Goal: Task Accomplishment & Management: Complete application form

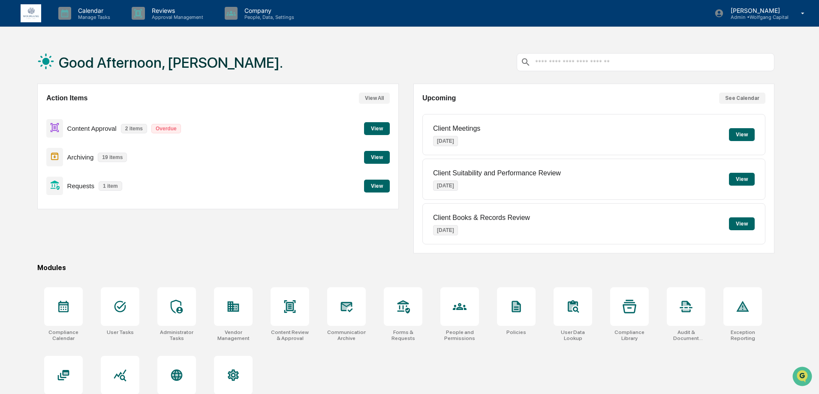
click at [366, 187] on button "View" at bounding box center [377, 186] width 26 height 13
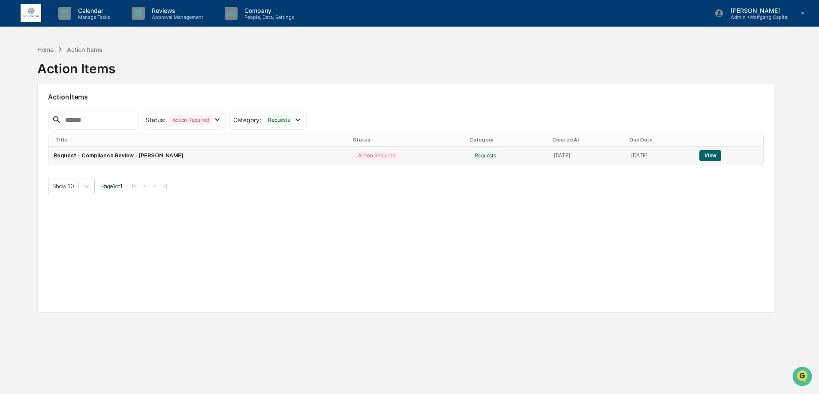
click at [710, 154] on button "View" at bounding box center [710, 155] width 22 height 11
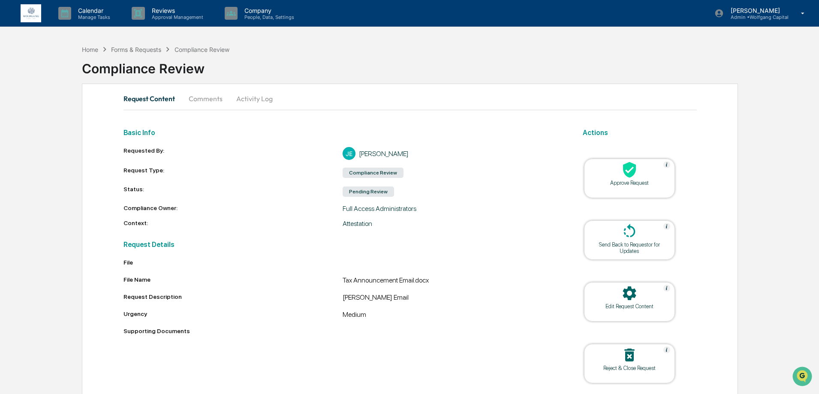
click at [203, 102] on button "Comments" at bounding box center [206, 98] width 48 height 21
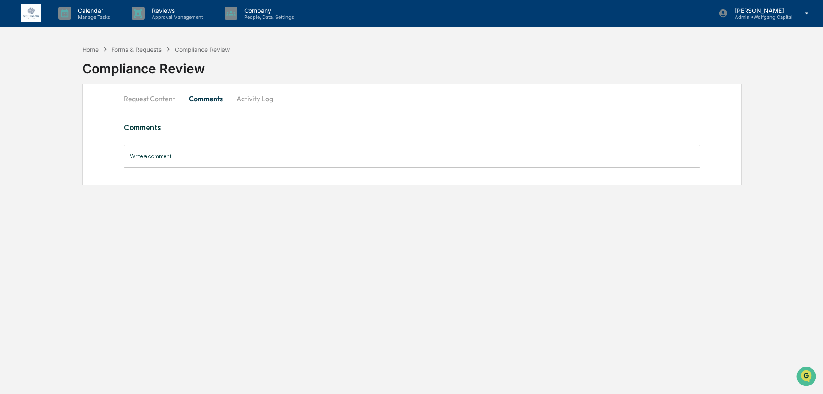
click at [248, 94] on button "Activity Log" at bounding box center [255, 98] width 50 height 21
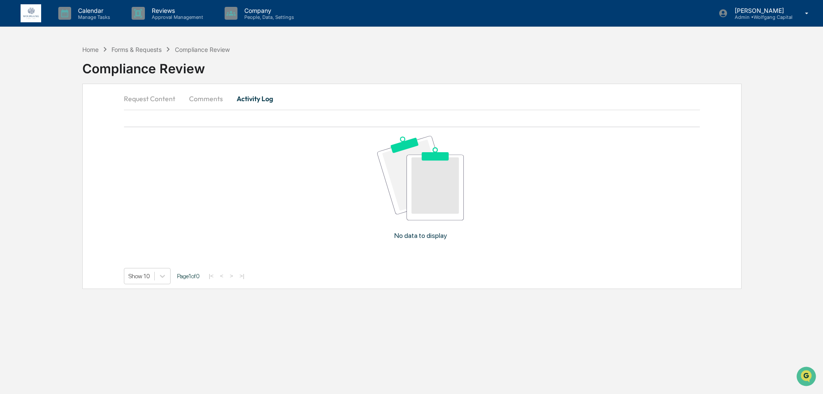
click at [127, 92] on button "Request Content" at bounding box center [153, 98] width 58 height 21
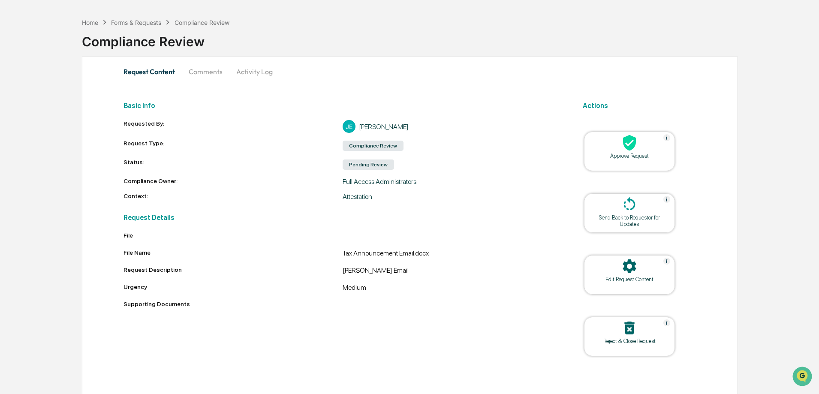
scroll to position [30, 0]
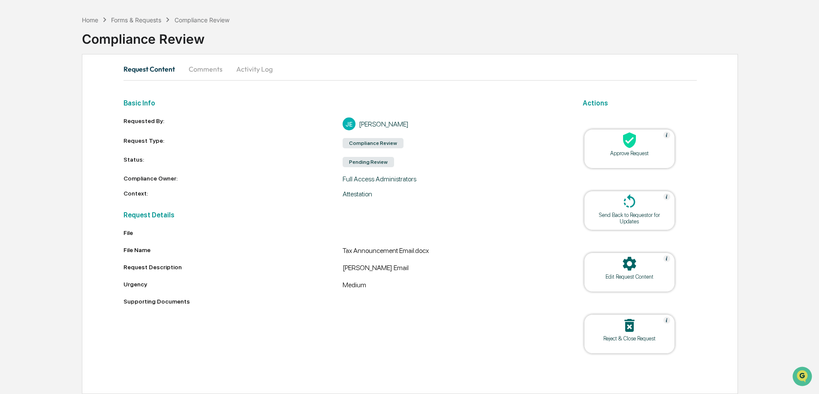
click at [622, 277] on div "Edit Request Content" at bounding box center [629, 276] width 77 height 6
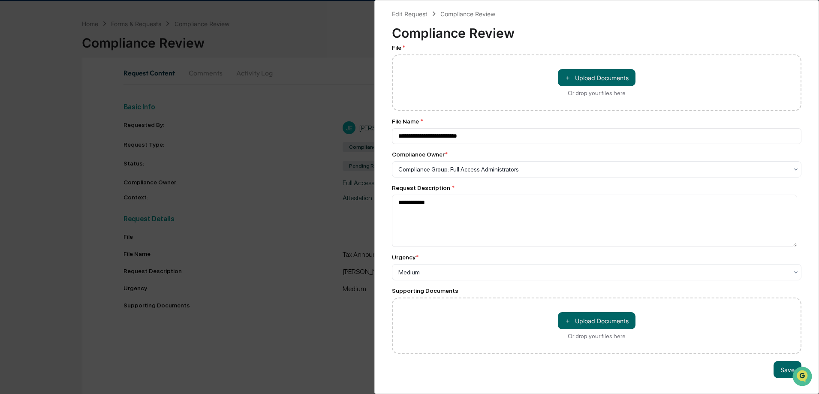
scroll to position [24, 0]
click at [454, 18] on div "Edit Request Compliance Review" at bounding box center [443, 13] width 103 height 9
click at [324, 96] on div "**********" at bounding box center [409, 197] width 819 height 394
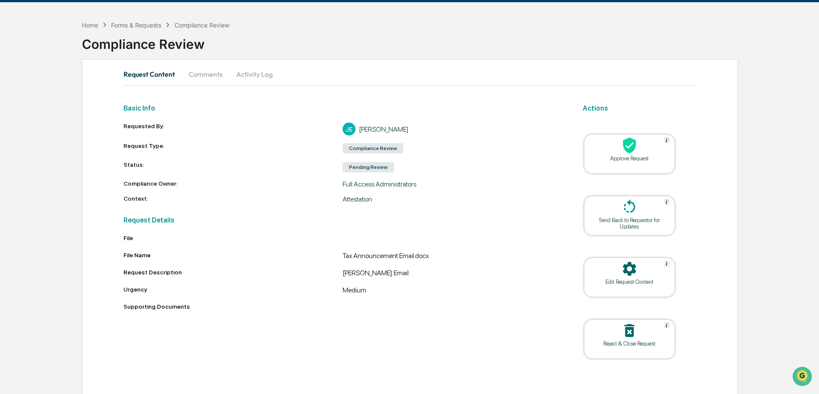
click at [192, 26] on div "Compliance Review" at bounding box center [201, 24] width 55 height 7
click at [139, 20] on div "Home Forms & Requests Compliance Review" at bounding box center [155, 24] width 147 height 9
click at [143, 28] on div "Forms & Requests" at bounding box center [136, 24] width 50 height 7
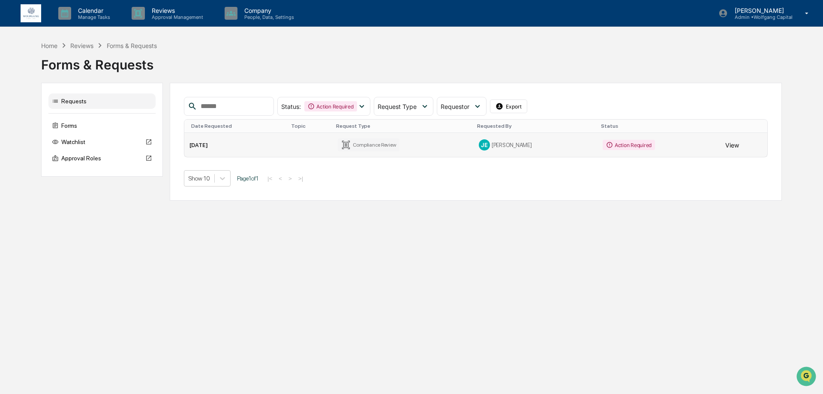
click at [725, 146] on button "View" at bounding box center [732, 144] width 14 height 17
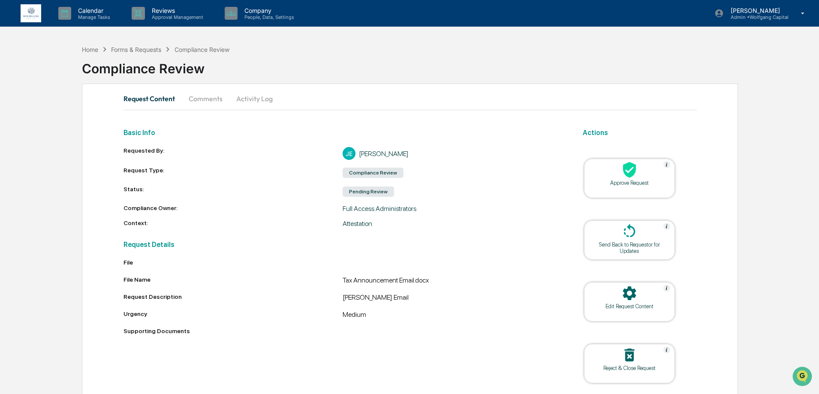
click at [599, 129] on h2 "Actions" at bounding box center [640, 133] width 114 height 8
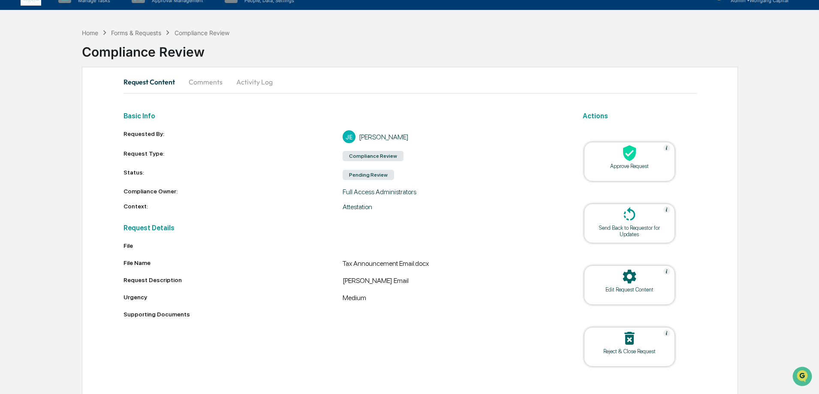
scroll to position [30, 0]
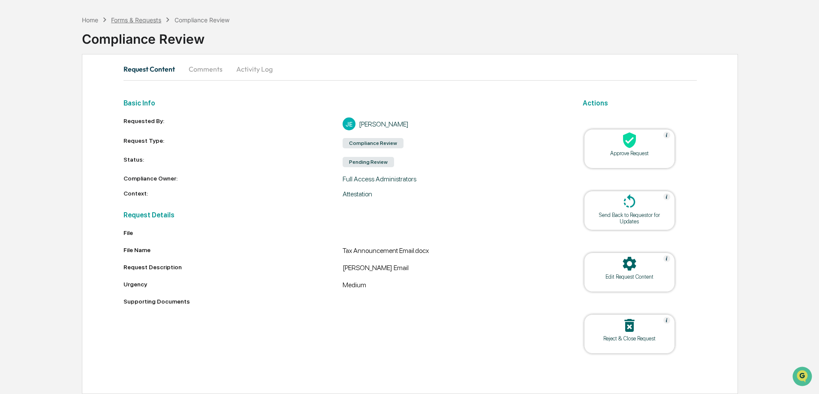
click at [132, 20] on div "Forms & Requests" at bounding box center [136, 19] width 50 height 7
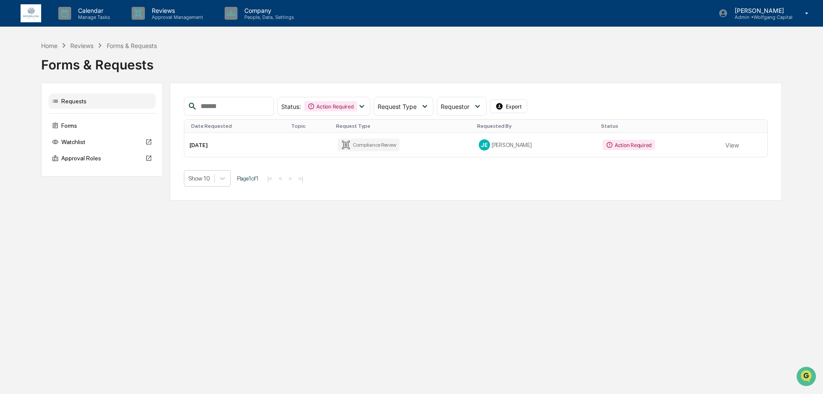
click at [79, 50] on div "Forms & Requests" at bounding box center [411, 61] width 741 height 22
click at [79, 45] on div "Reviews" at bounding box center [81, 45] width 23 height 7
click at [79, 44] on div "Reviews" at bounding box center [81, 45] width 23 height 7
click at [54, 45] on div "Home" at bounding box center [49, 45] width 16 height 7
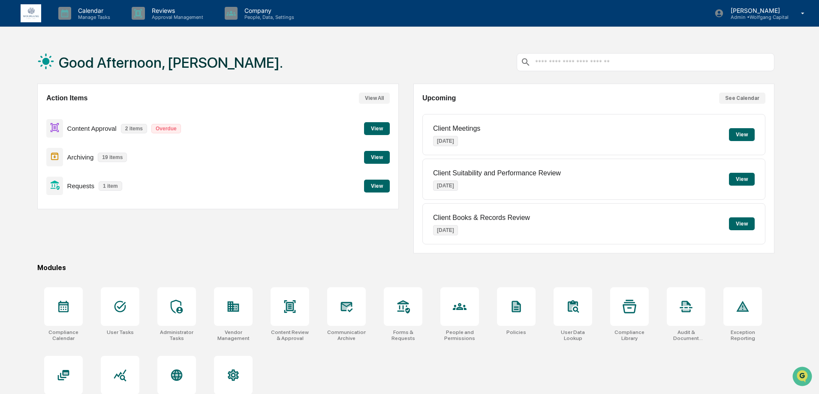
click at [375, 132] on button "View" at bounding box center [377, 128] width 26 height 13
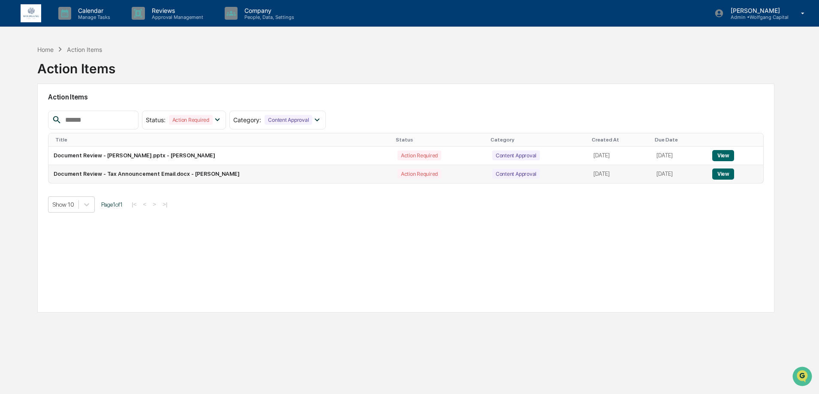
click at [725, 173] on button "View" at bounding box center [723, 173] width 22 height 11
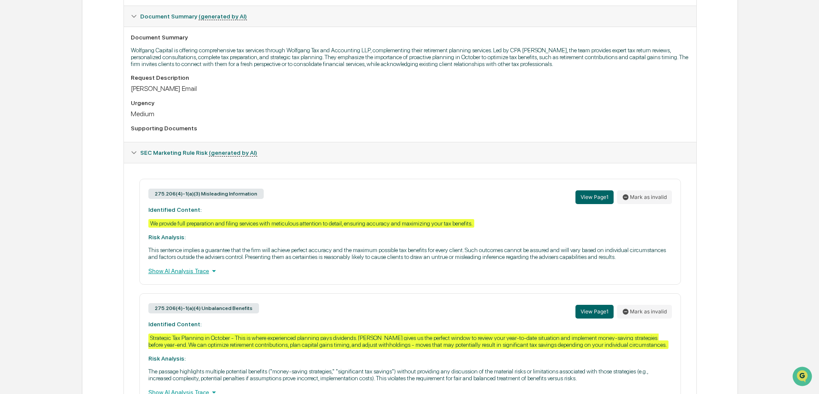
scroll to position [214, 0]
click at [380, 221] on div "We provide full preparation and filing services with meticulous attention to de…" at bounding box center [311, 223] width 326 height 9
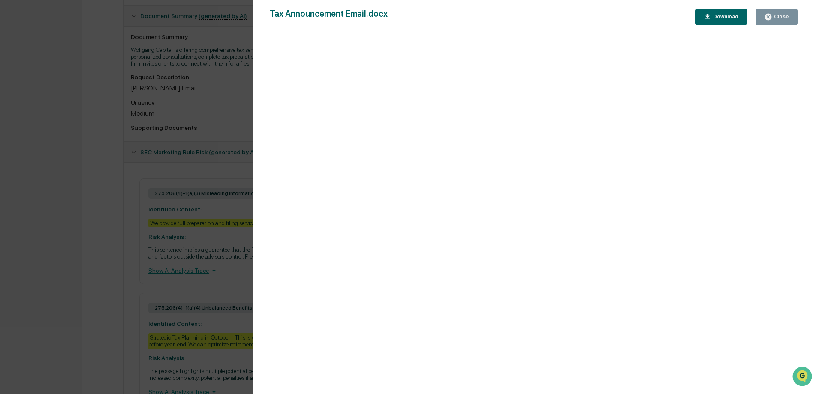
click at [776, 14] on div "Close" at bounding box center [780, 17] width 17 height 6
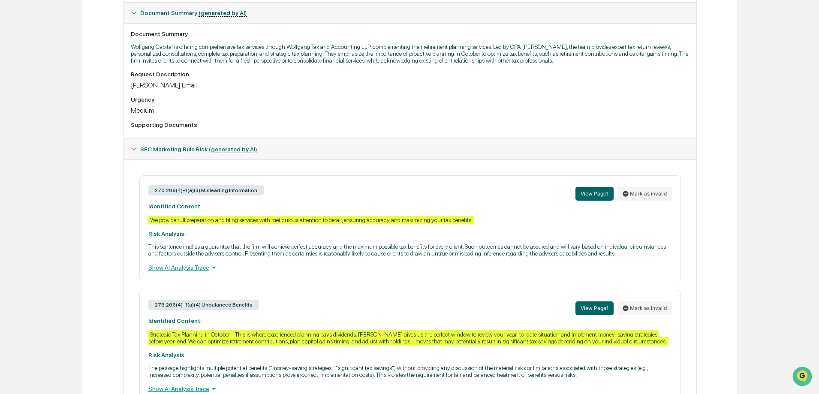
scroll to position [0, 0]
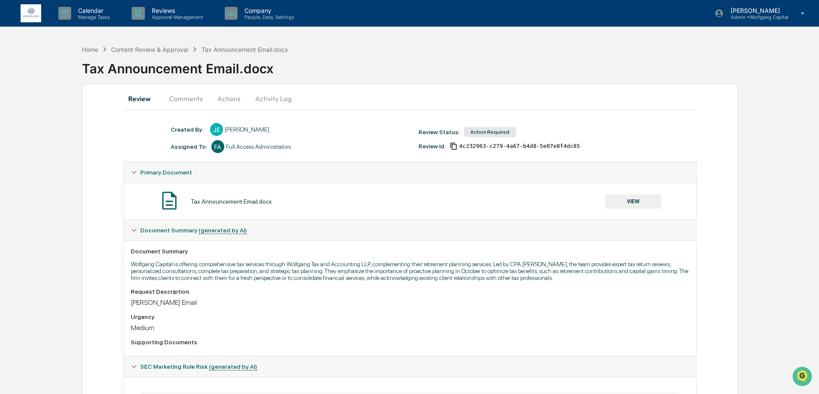
click at [192, 99] on button "Comments" at bounding box center [186, 98] width 48 height 21
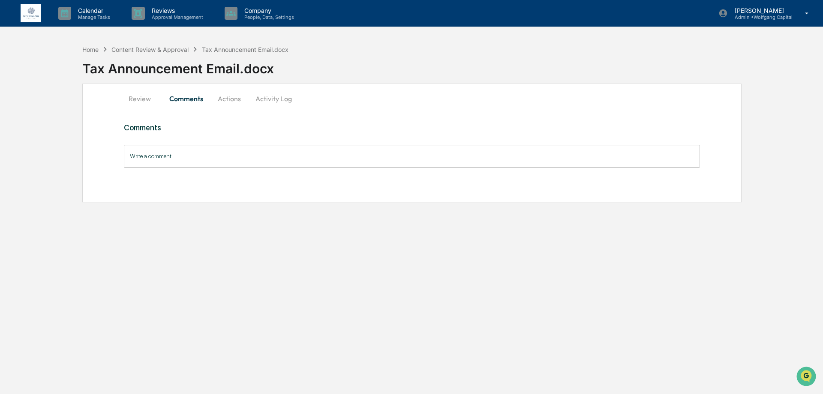
click at [216, 160] on input "Write a comment..." at bounding box center [412, 156] width 576 height 23
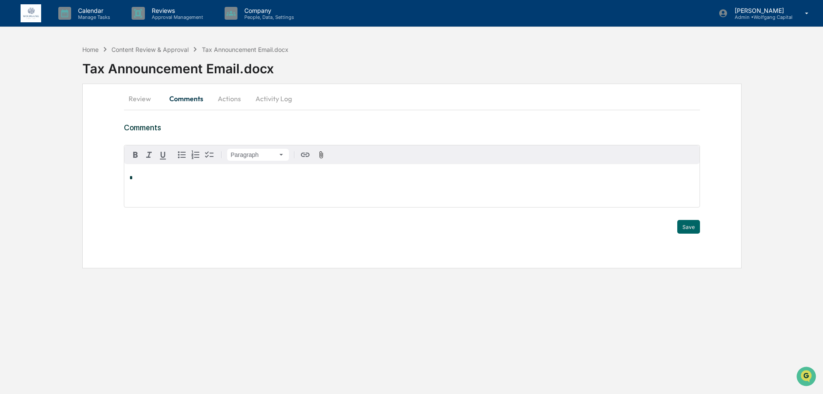
click at [220, 193] on div "*" at bounding box center [411, 185] width 575 height 43
click at [135, 98] on button "Review" at bounding box center [143, 98] width 39 height 21
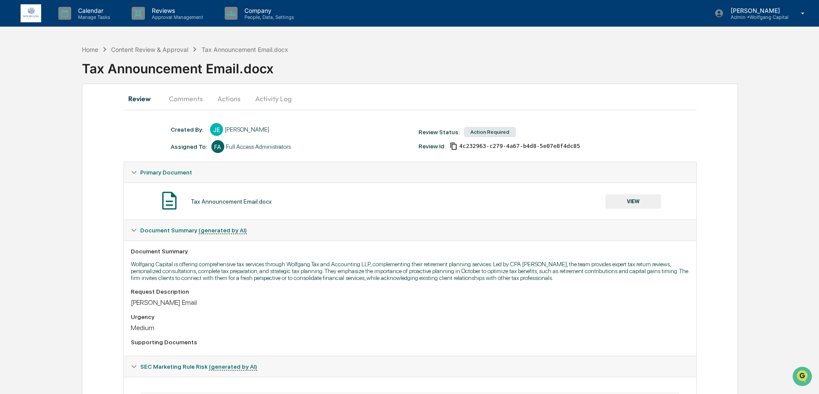
click at [186, 108] on button "Comments" at bounding box center [186, 98] width 48 height 21
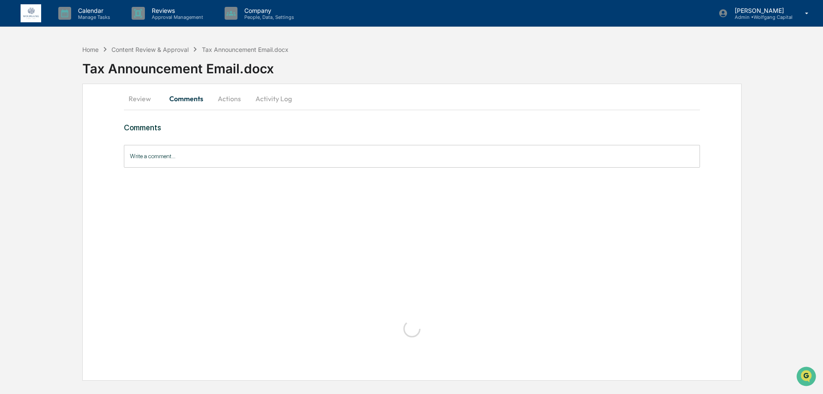
click at [189, 98] on button "Comments" at bounding box center [186, 98] width 48 height 21
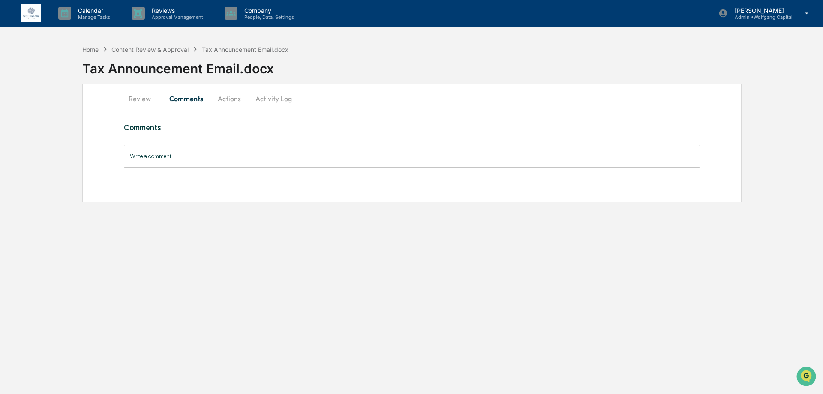
click at [187, 164] on input "Write a comment..." at bounding box center [412, 156] width 576 height 23
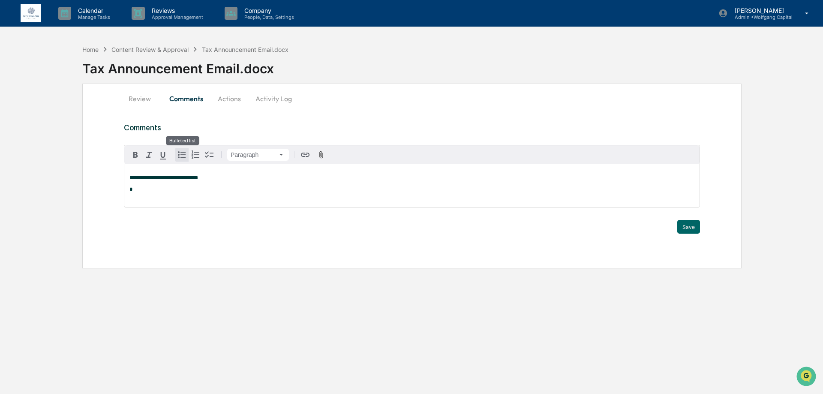
click at [181, 157] on icon "button" at bounding box center [182, 154] width 8 height 7
click at [207, 176] on span "**********" at bounding box center [172, 176] width 69 height 6
click at [225, 176] on li "**********" at bounding box center [416, 176] width 556 height 6
click at [695, 233] on button "Save" at bounding box center [688, 230] width 23 height 14
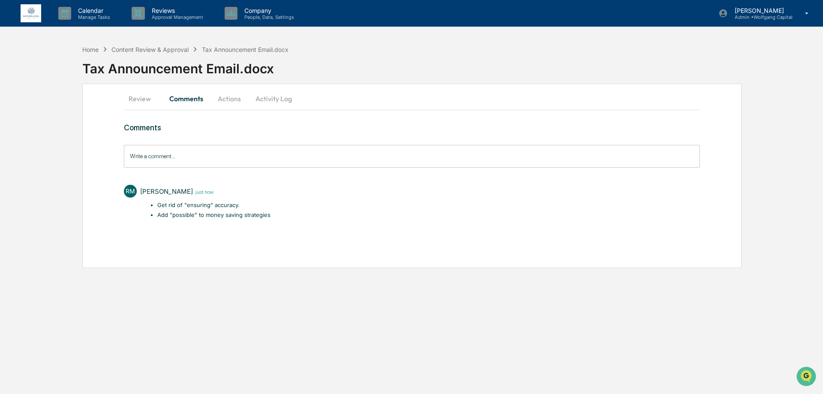
click at [228, 99] on button "Actions" at bounding box center [229, 98] width 39 height 21
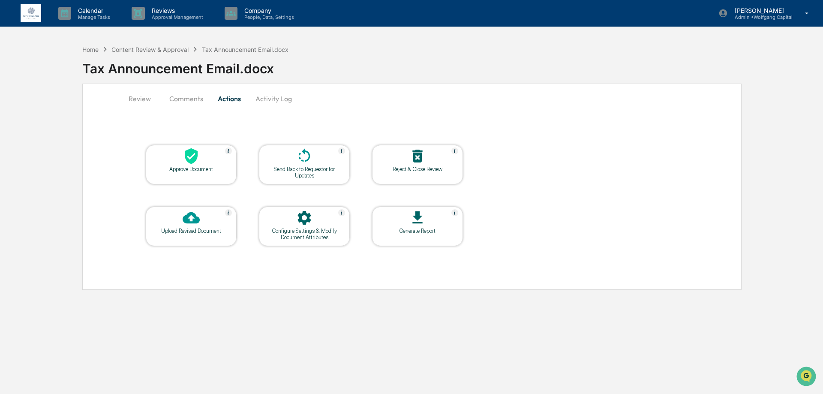
click at [300, 171] on div "Send Back to Requestor for Updates" at bounding box center [304, 172] width 77 height 13
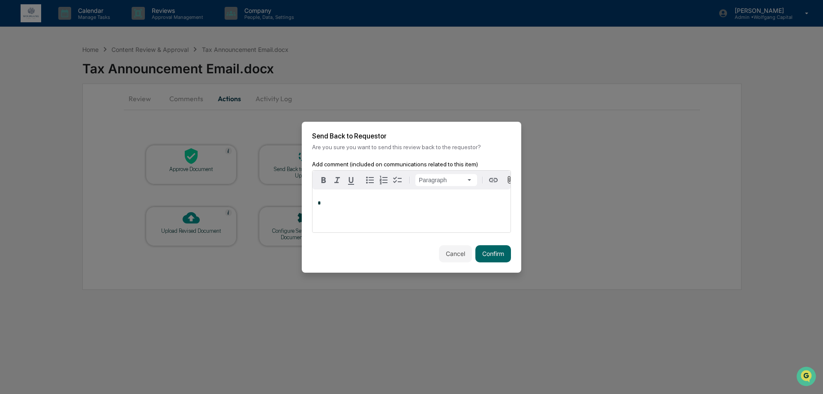
click at [456, 264] on div "Cancel Confirm" at bounding box center [411, 254] width 219 height 38
click at [456, 262] on button "Cancel" at bounding box center [455, 253] width 33 height 17
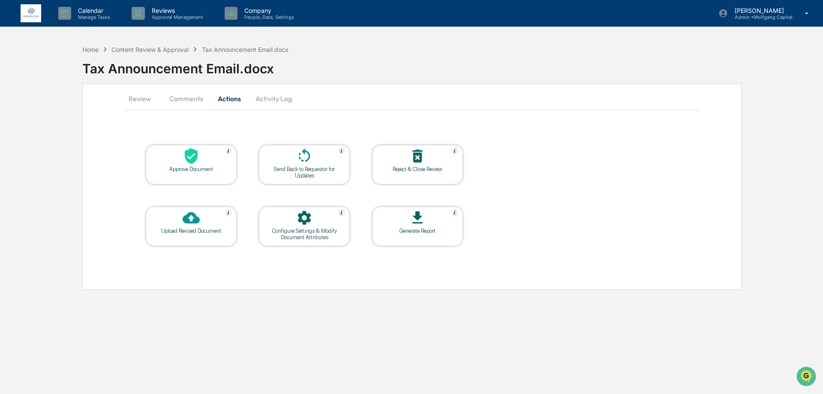
click at [294, 180] on div "Send Back to Requestor for Updates" at bounding box center [304, 164] width 91 height 39
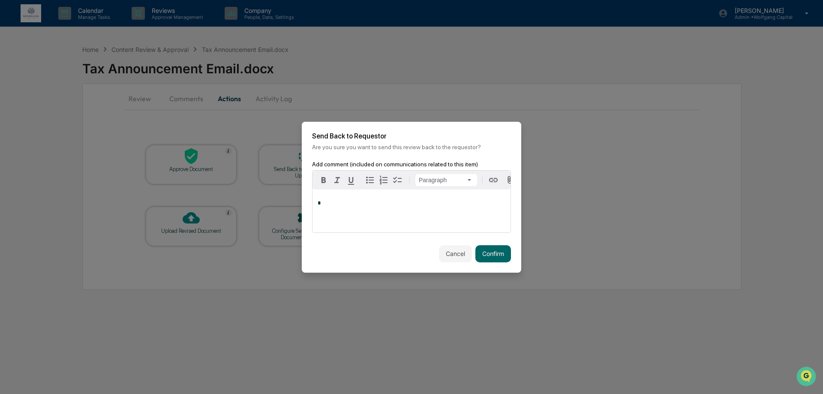
click at [379, 199] on div "*" at bounding box center [412, 210] width 198 height 43
click at [502, 256] on button "Confirm" at bounding box center [493, 253] width 36 height 17
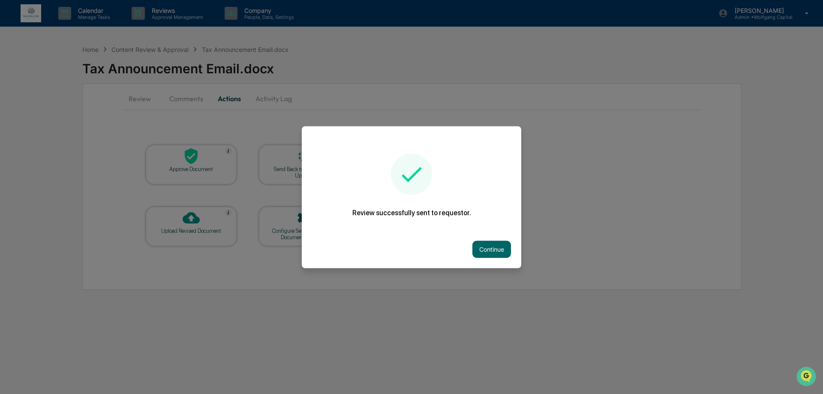
click at [492, 258] on div "Continue" at bounding box center [411, 249] width 219 height 38
click at [492, 254] on button "Continue" at bounding box center [491, 248] width 39 height 17
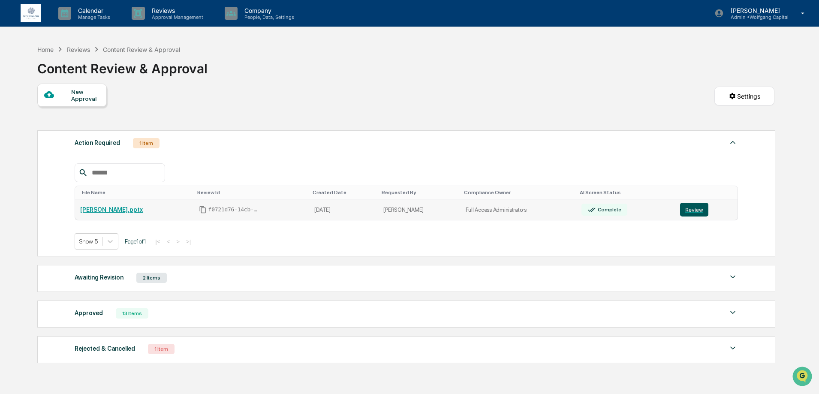
click at [680, 208] on button "Review" at bounding box center [694, 210] width 28 height 14
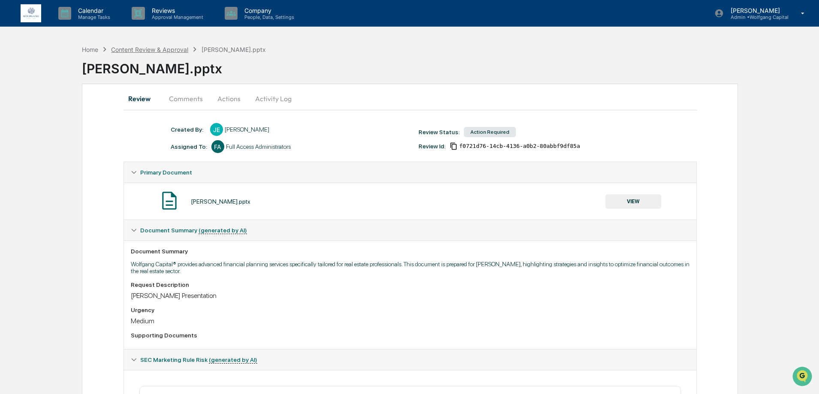
click at [132, 46] on div "Content Review & Approval" at bounding box center [149, 49] width 77 height 7
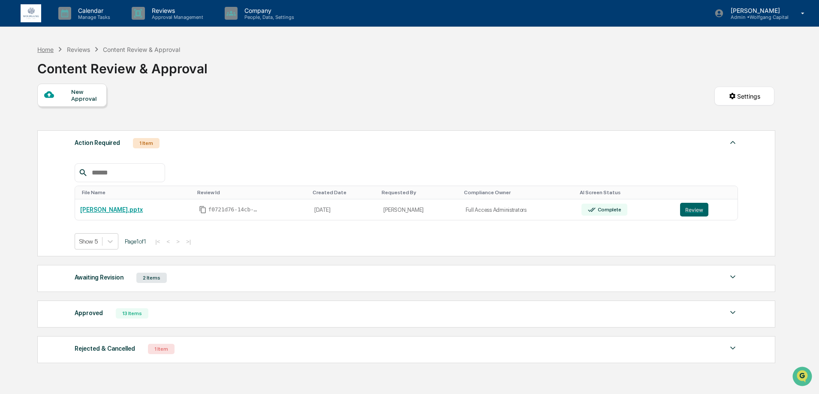
click at [48, 50] on div "Home" at bounding box center [45, 49] width 16 height 7
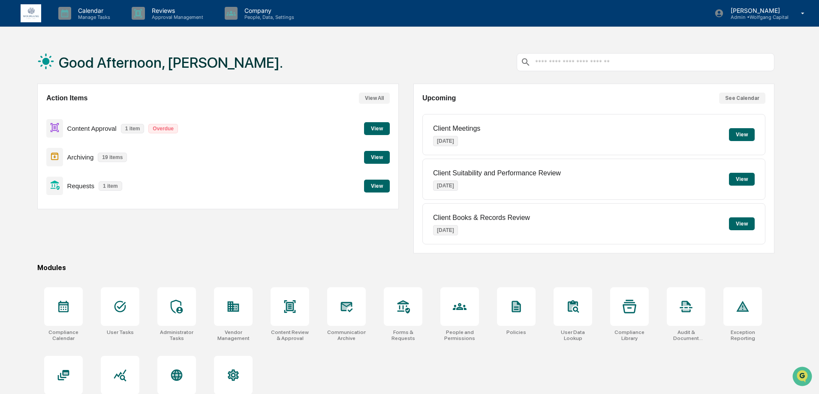
click at [368, 185] on button "View" at bounding box center [377, 186] width 26 height 13
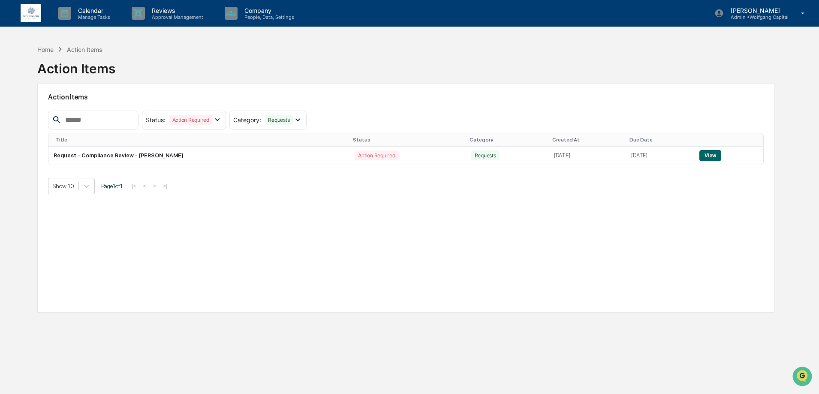
click at [721, 153] on button "View" at bounding box center [710, 155] width 22 height 11
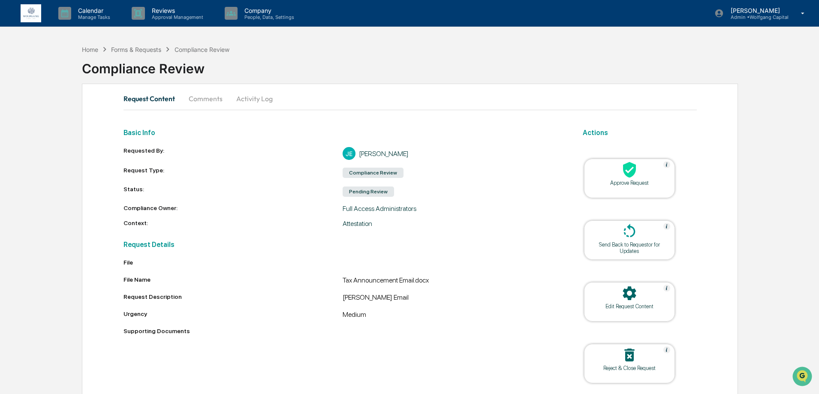
click at [364, 173] on div "Compliance Review" at bounding box center [373, 173] width 61 height 10
click at [376, 190] on div "Pending Review" at bounding box center [368, 191] width 51 height 10
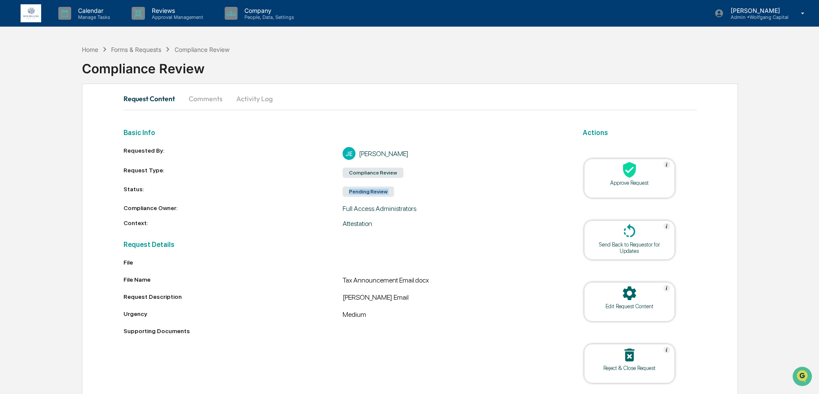
click at [376, 190] on div "Pending Review" at bounding box center [368, 191] width 51 height 10
click at [419, 192] on div "Pending Review" at bounding box center [452, 192] width 219 height 12
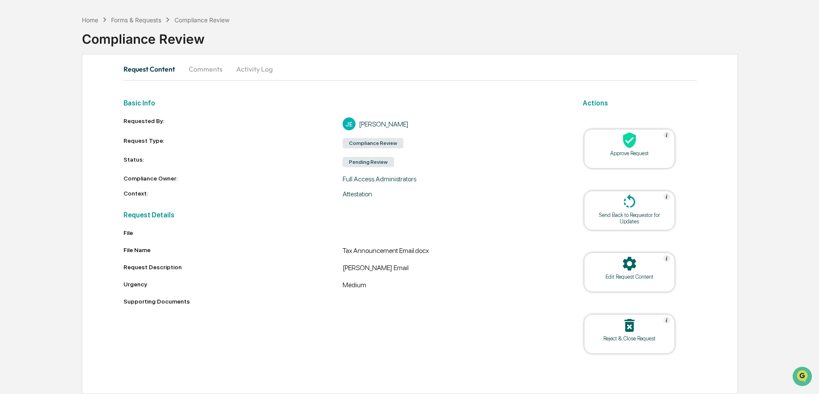
click at [631, 164] on div "Approve Request" at bounding box center [629, 148] width 91 height 39
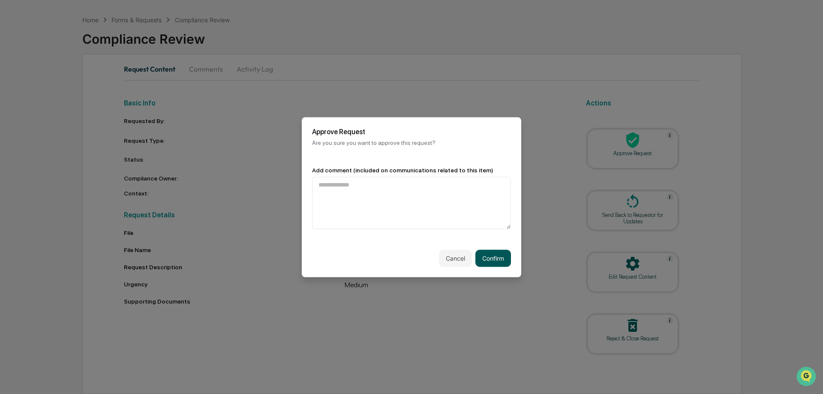
click at [501, 261] on button "Confirm" at bounding box center [493, 257] width 36 height 17
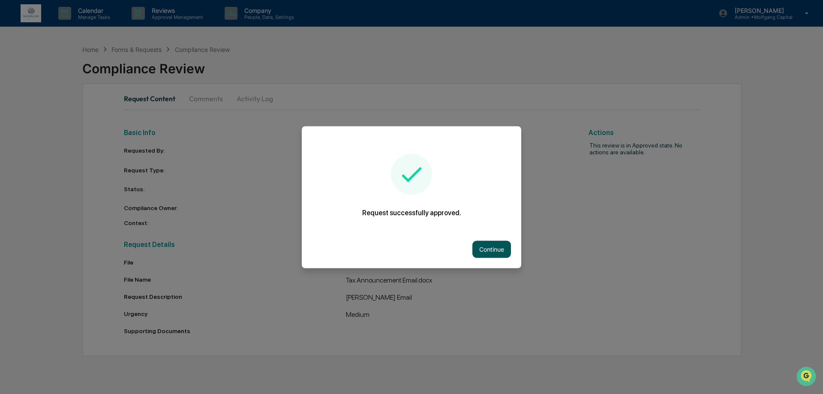
click at [483, 250] on button "Continue" at bounding box center [491, 248] width 39 height 17
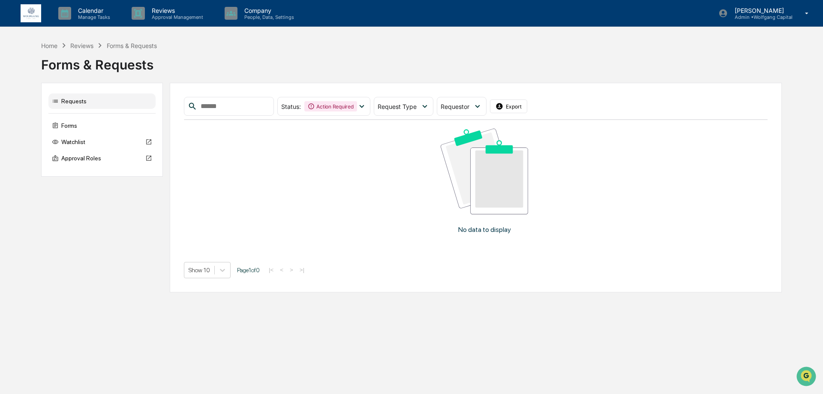
click at [67, 53] on div "Forms & Requests" at bounding box center [411, 61] width 741 height 22
click at [57, 48] on div "Home" at bounding box center [49, 45] width 16 height 7
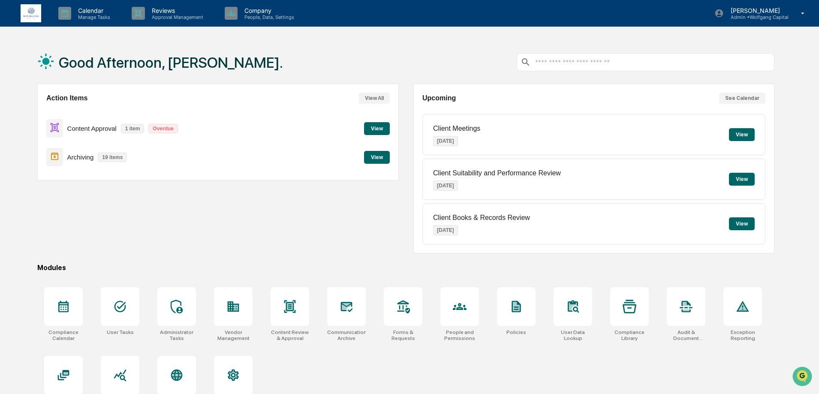
click at [366, 157] on button "View" at bounding box center [377, 157] width 26 height 13
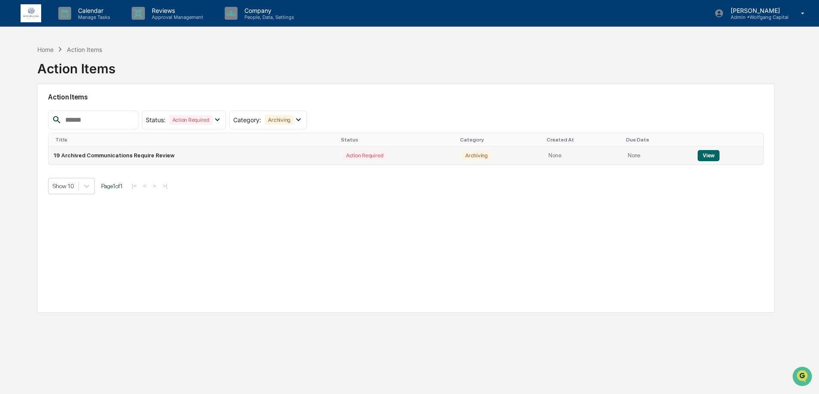
click at [700, 158] on button "View" at bounding box center [708, 155] width 22 height 11
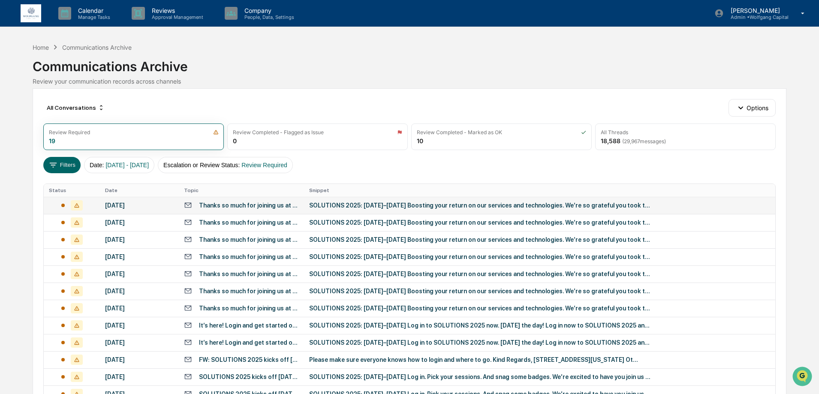
click at [351, 203] on div "SOLUTIONS 2025: [DATE]–[DATE] Boosting your return on our services and technolo…" at bounding box center [480, 205] width 343 height 7
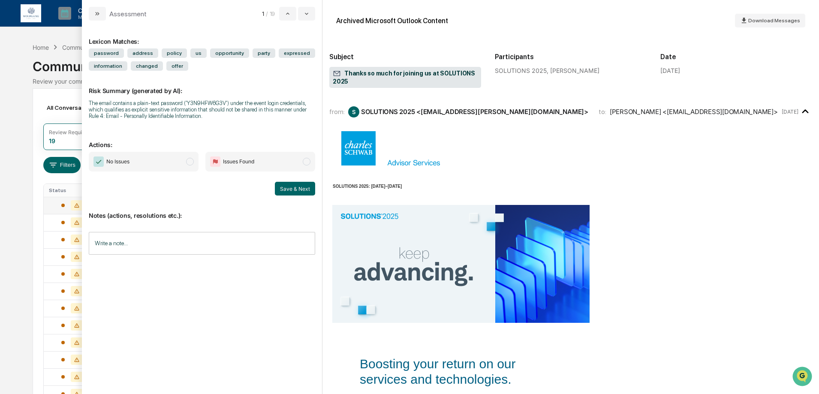
click at [126, 162] on span "No Issues" at bounding box center [117, 161] width 23 height 9
click at [288, 185] on button "Save & Next" at bounding box center [295, 189] width 40 height 14
click at [147, 160] on span "No Issues" at bounding box center [144, 162] width 110 height 20
click at [281, 183] on button "Save & Next" at bounding box center [295, 189] width 40 height 14
click at [175, 160] on span "No Issues" at bounding box center [144, 162] width 110 height 20
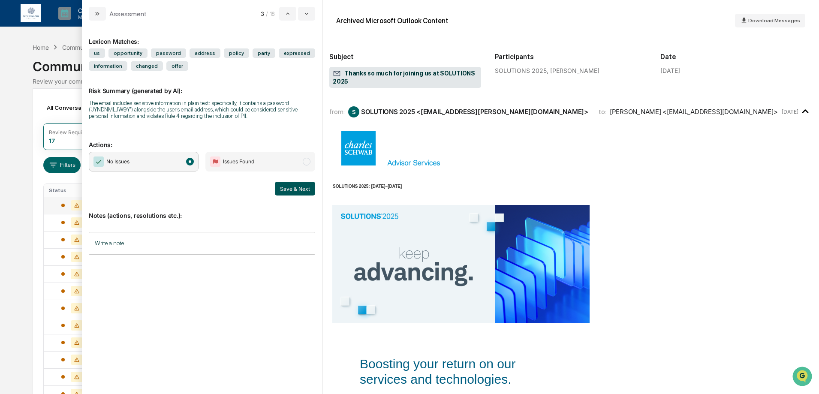
click at [295, 186] on button "Save & Next" at bounding box center [295, 189] width 40 height 14
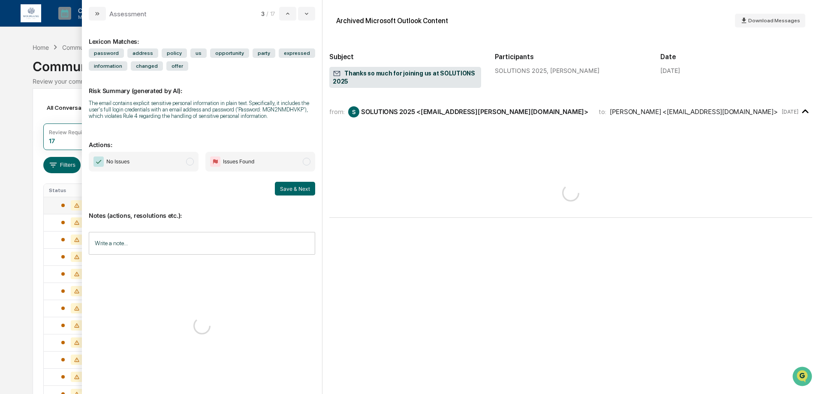
click at [167, 161] on span "No Issues" at bounding box center [144, 162] width 110 height 20
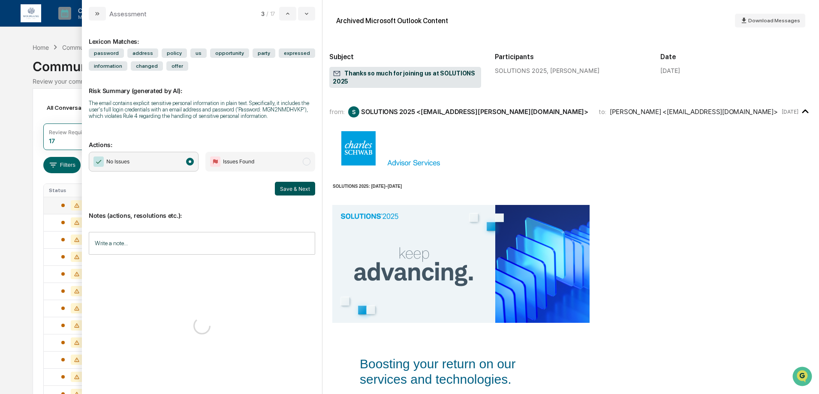
click at [290, 189] on button "Save & Next" at bounding box center [295, 189] width 40 height 14
click at [176, 158] on span "No Issues" at bounding box center [144, 162] width 110 height 20
click at [298, 185] on button "Save & Next" at bounding box center [295, 189] width 40 height 14
click at [186, 162] on span "No Issues" at bounding box center [144, 162] width 110 height 20
click at [288, 189] on button "Save & Next" at bounding box center [295, 189] width 40 height 14
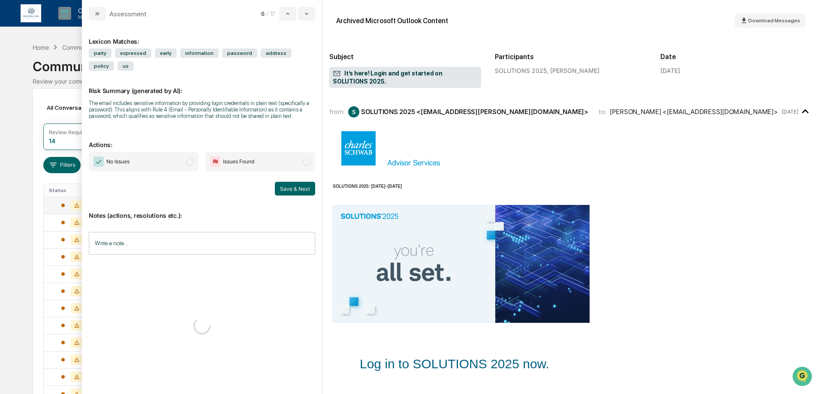
click at [191, 160] on span "modal" at bounding box center [190, 162] width 8 height 8
click at [302, 186] on button "Save & Next" at bounding box center [295, 189] width 40 height 14
click at [195, 160] on span "No Issues" at bounding box center [144, 162] width 110 height 20
click at [282, 189] on button "Save & Next" at bounding box center [295, 189] width 40 height 14
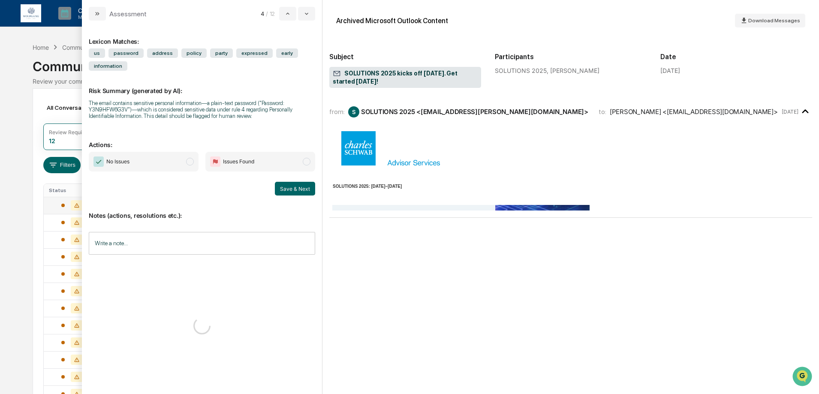
click at [176, 162] on span "No Issues" at bounding box center [144, 162] width 110 height 20
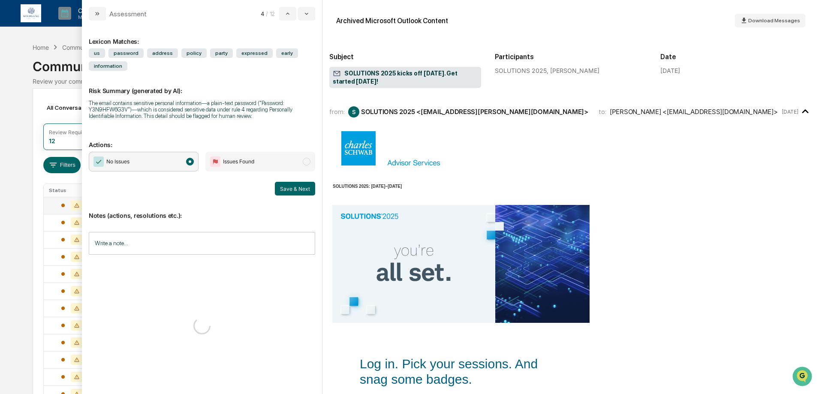
click at [278, 188] on button "Save & Next" at bounding box center [295, 189] width 40 height 14
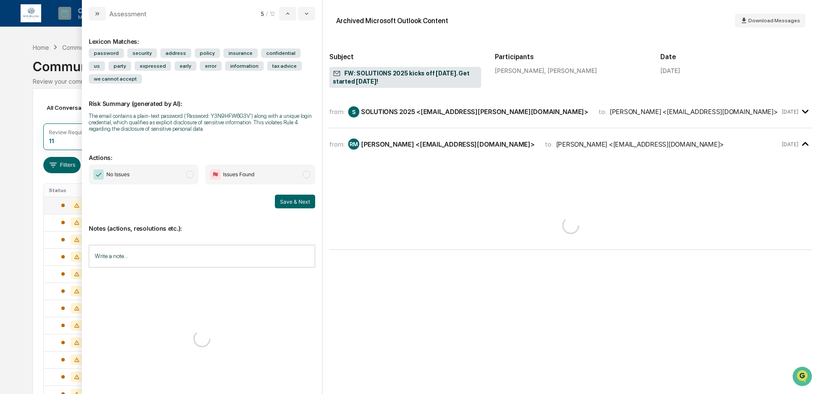
click at [189, 160] on p "Actions:" at bounding box center [202, 153] width 226 height 18
click at [187, 175] on span "modal" at bounding box center [190, 175] width 8 height 8
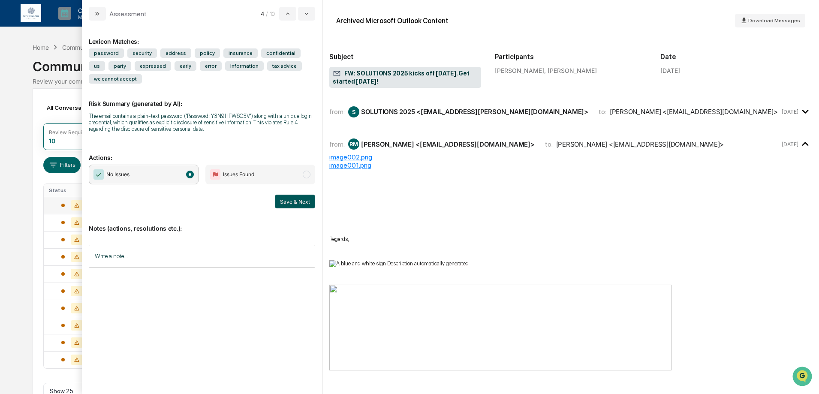
click at [299, 207] on button "Save & Next" at bounding box center [295, 202] width 40 height 14
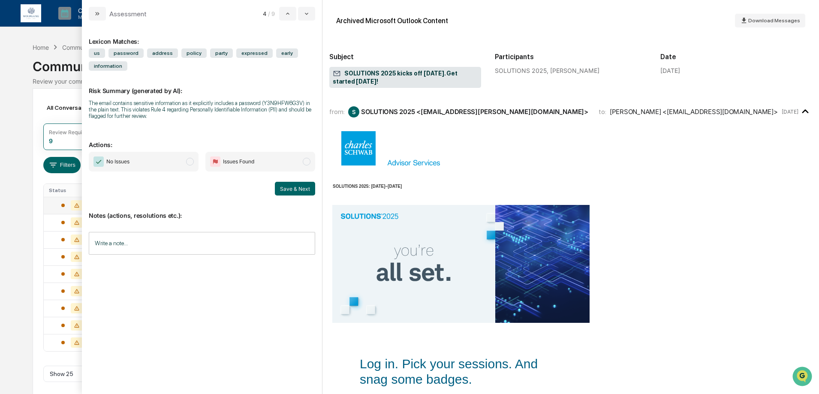
click at [183, 162] on span "No Issues" at bounding box center [144, 162] width 110 height 20
click at [321, 186] on div "Assessment 4 / 9 Lexicon Matches: us password address policy party expressed ea…" at bounding box center [202, 197] width 240 height 394
click at [304, 190] on button "Save & Next" at bounding box center [295, 189] width 40 height 14
click at [182, 163] on span "No Issues" at bounding box center [144, 162] width 110 height 20
click at [306, 187] on button "Save & Next" at bounding box center [295, 189] width 40 height 14
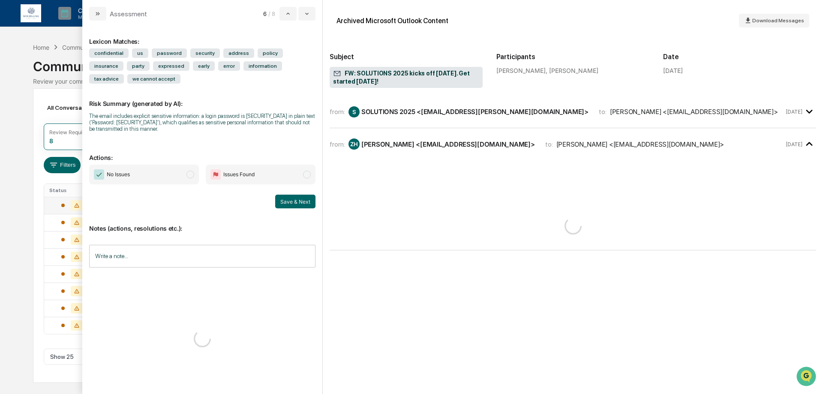
click at [180, 176] on span "No Issues" at bounding box center [144, 175] width 110 height 20
click at [294, 201] on button "Save & Next" at bounding box center [295, 202] width 40 height 14
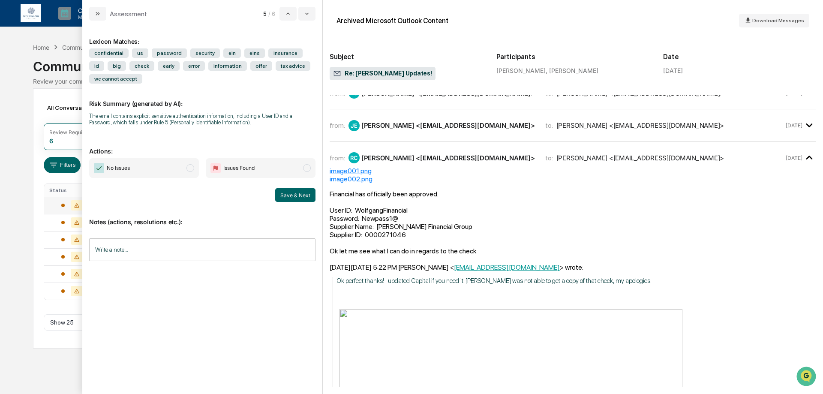
scroll to position [172, 0]
drag, startPoint x: 159, startPoint y: 161, endPoint x: 180, endPoint y: 176, distance: 25.6
click at [159, 162] on span "No Issues" at bounding box center [144, 168] width 110 height 20
click at [298, 195] on button "Save & Next" at bounding box center [295, 195] width 40 height 14
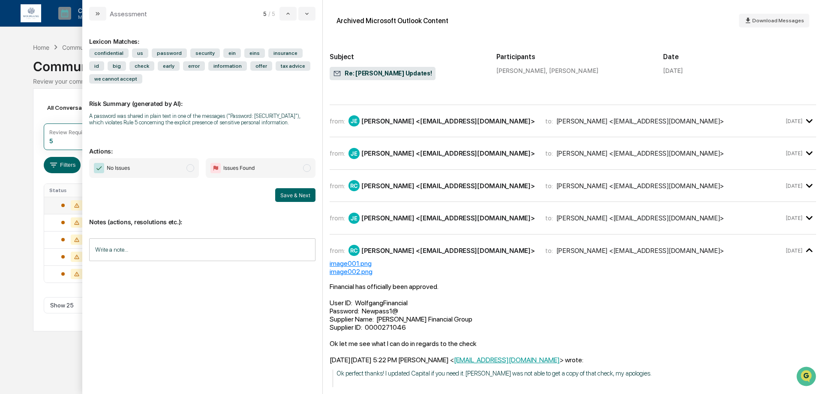
scroll to position [342, 0]
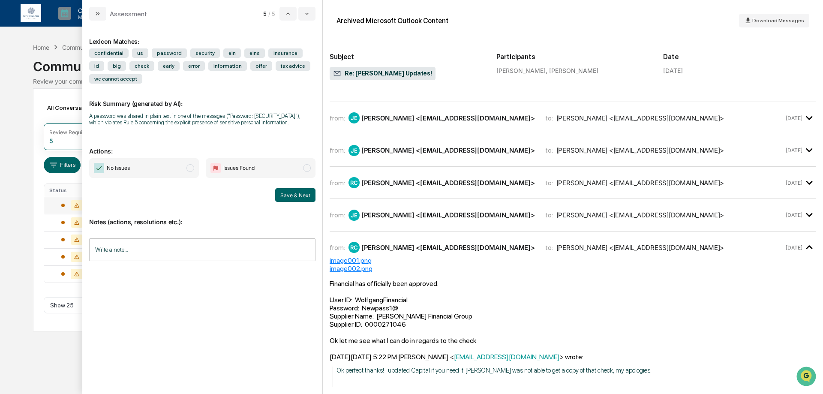
click at [185, 170] on span "No Issues" at bounding box center [144, 168] width 110 height 20
click at [292, 200] on button "Save & Next" at bounding box center [295, 195] width 40 height 14
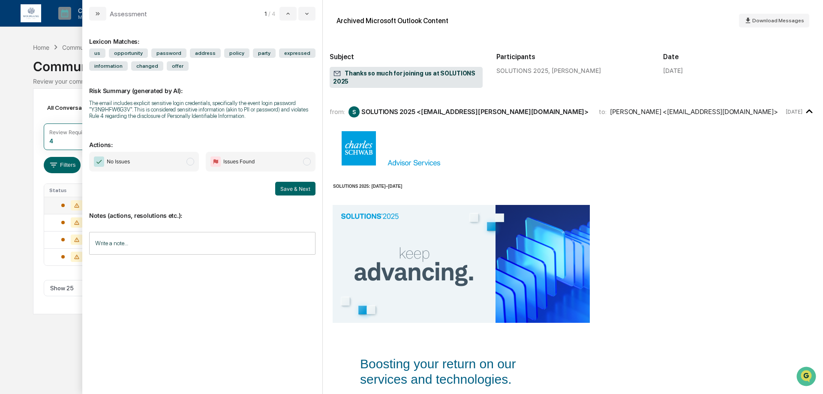
click at [185, 163] on span "No Issues" at bounding box center [144, 162] width 110 height 20
click at [294, 187] on button "Save & Next" at bounding box center [295, 189] width 40 height 14
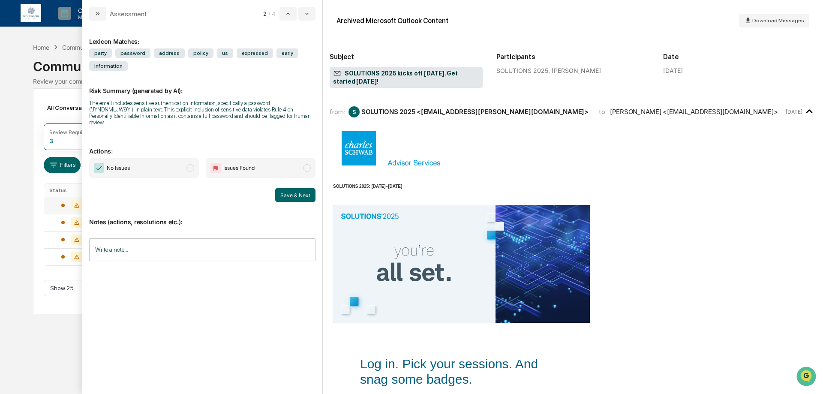
click at [189, 158] on span "No Issues" at bounding box center [144, 168] width 110 height 20
click at [308, 188] on button "Save & Next" at bounding box center [295, 195] width 40 height 14
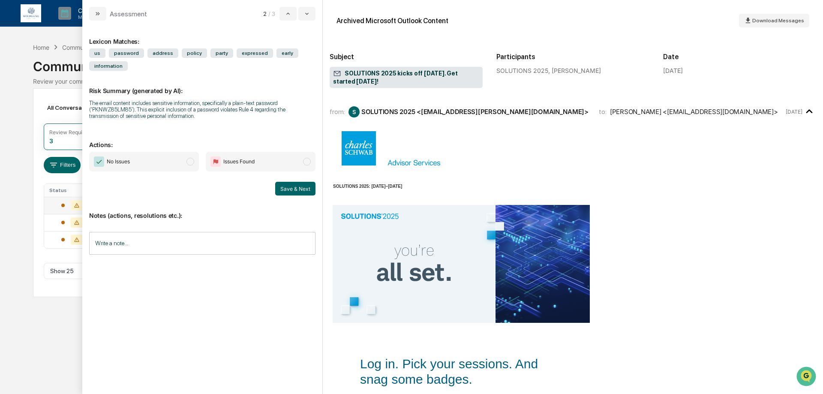
click at [183, 164] on span "No Issues" at bounding box center [144, 162] width 110 height 20
click at [288, 192] on button "Save & Next" at bounding box center [295, 189] width 40 height 14
click at [179, 162] on span "No Issues" at bounding box center [144, 162] width 110 height 20
click at [280, 189] on button "Save & Next" at bounding box center [295, 189] width 40 height 14
click at [156, 161] on span "No Issues" at bounding box center [144, 162] width 110 height 20
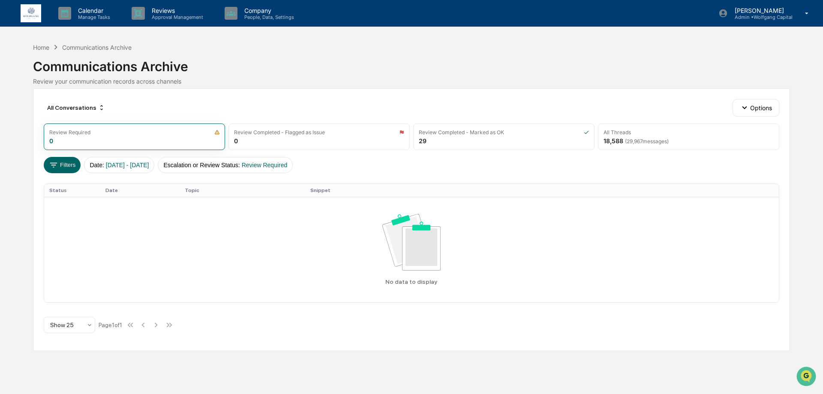
click at [297, 192] on th "Topic" at bounding box center [243, 190] width 126 height 13
click at [299, 191] on icon at bounding box center [296, 190] width 9 height 9
click at [43, 48] on div "Home" at bounding box center [41, 47] width 16 height 7
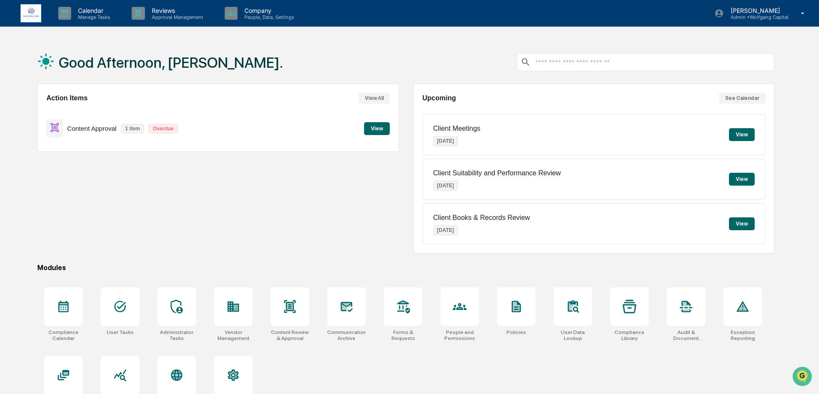
click at [749, 132] on button "View" at bounding box center [742, 134] width 26 height 13
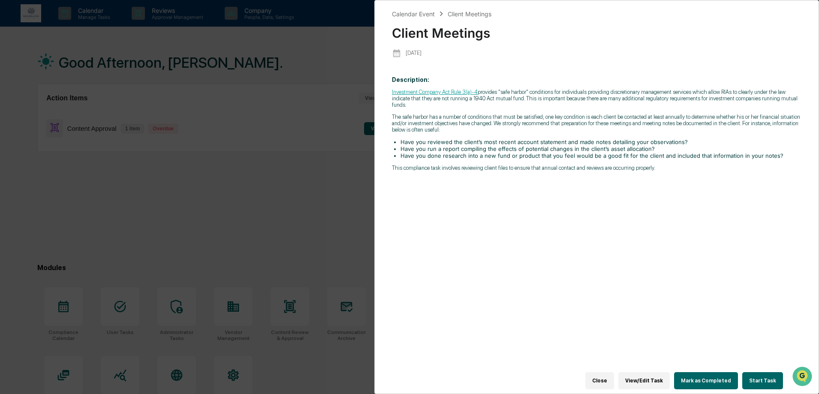
click at [747, 375] on button "Start Task" at bounding box center [762, 380] width 41 height 17
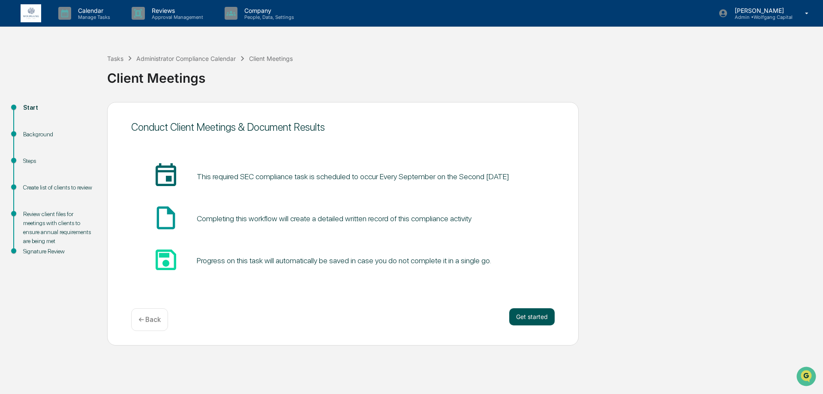
click at [514, 318] on button "Get started" at bounding box center [531, 316] width 45 height 17
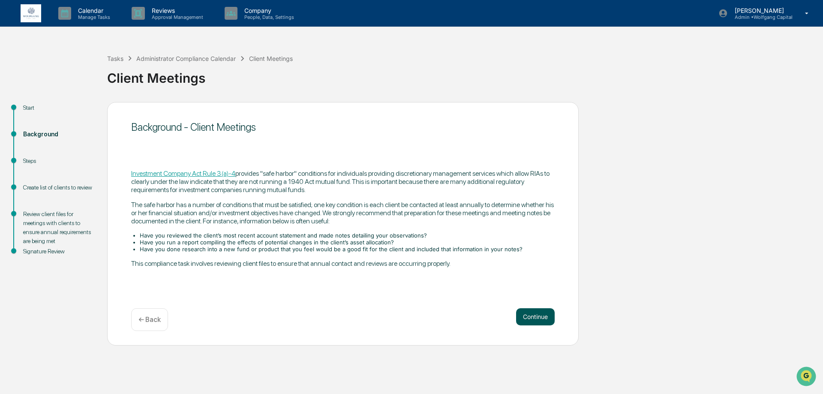
click at [532, 318] on button "Continue" at bounding box center [535, 316] width 39 height 17
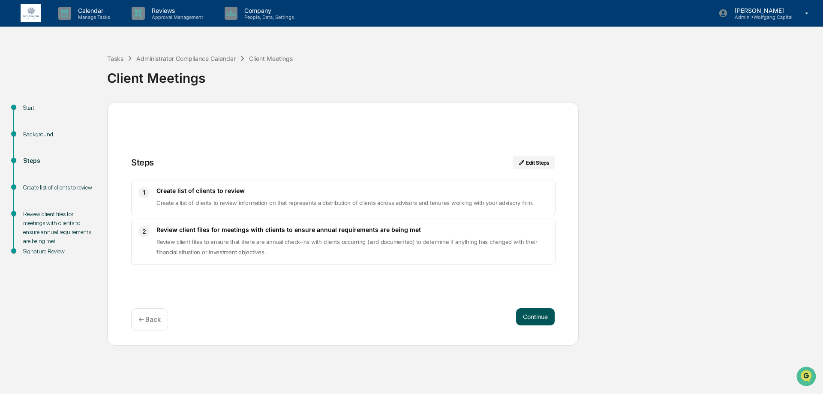
click at [526, 318] on button "Continue" at bounding box center [535, 316] width 39 height 17
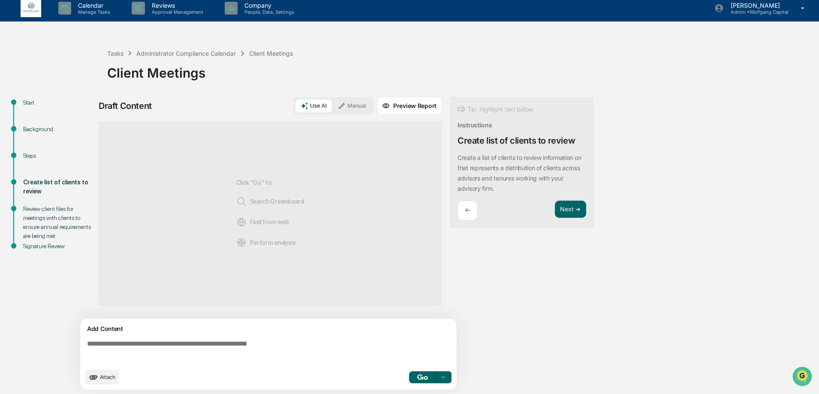
scroll to position [6, 0]
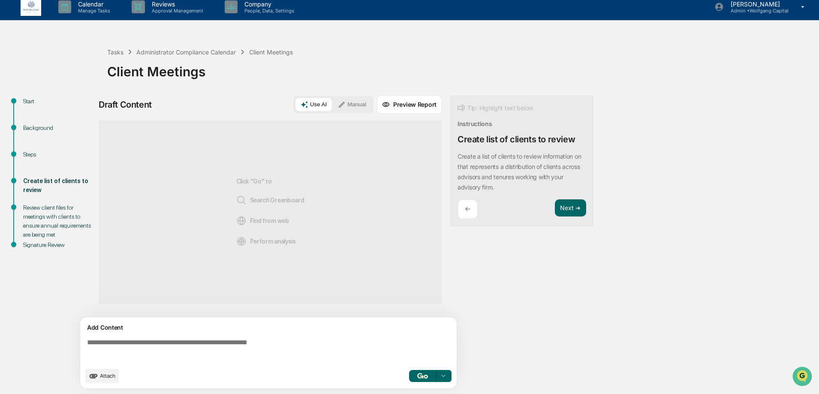
click at [447, 377] on div at bounding box center [443, 376] width 14 height 14
click at [378, 358] on span "Perform Analysis with Information" at bounding box center [388, 361] width 96 height 14
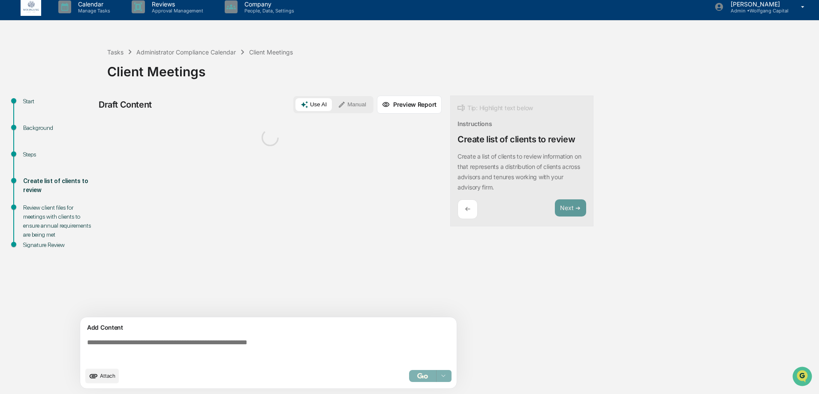
click at [428, 379] on div "Perform Analysis with Information" at bounding box center [430, 376] width 42 height 12
click at [227, 255] on div "Sources" at bounding box center [270, 218] width 343 height 197
click at [227, 256] on div "Sources" at bounding box center [270, 218] width 343 height 197
click at [109, 381] on button "Attach" at bounding box center [101, 376] width 33 height 15
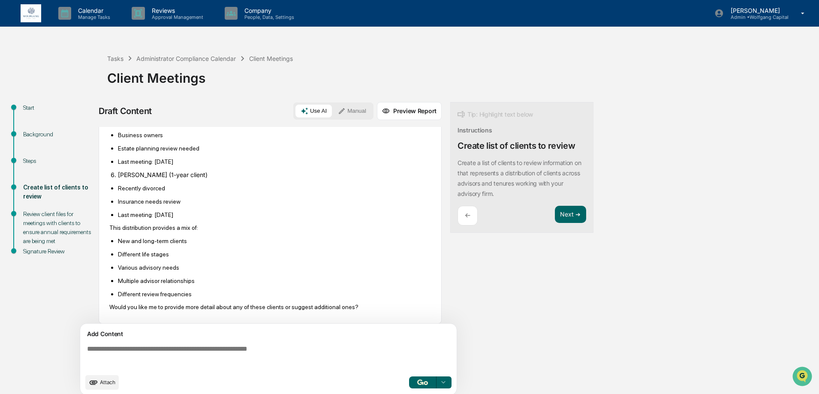
scroll to position [393, 0]
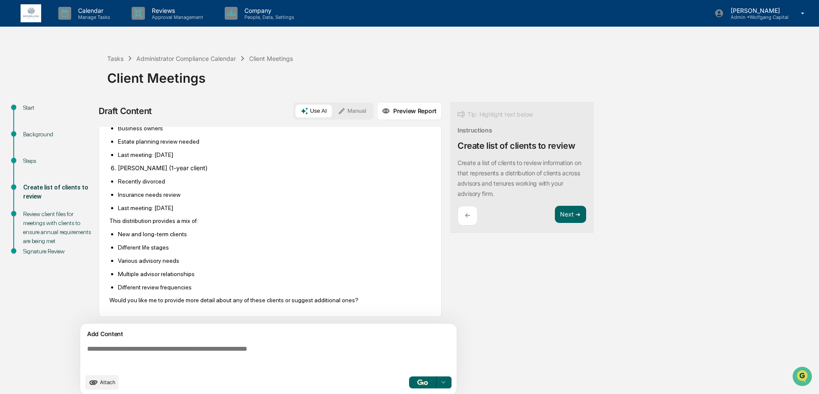
click at [177, 359] on textarea at bounding box center [270, 357] width 373 height 31
click at [95, 384] on icon "upload document" at bounding box center [94, 382] width 8 height 4
click at [311, 356] on textarea at bounding box center [270, 357] width 373 height 31
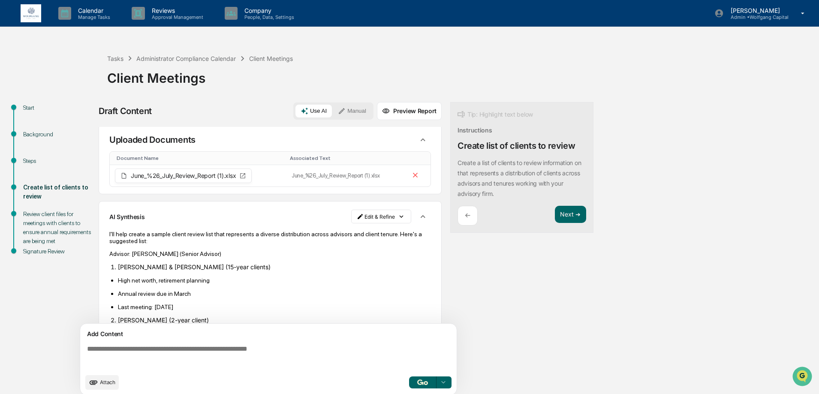
scroll to position [0, 0]
click at [424, 220] on button "button" at bounding box center [423, 219] width 16 height 16
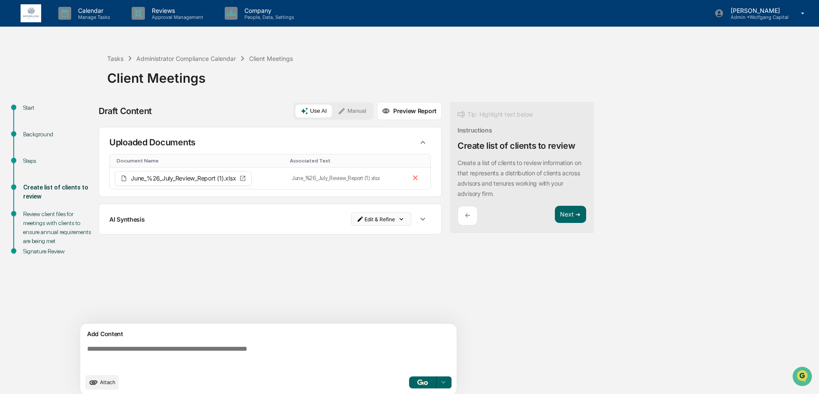
click at [405, 219] on html "Calendar Manage Tasks Reviews Approval Management Company People, Data, Setting…" at bounding box center [409, 197] width 819 height 394
click at [394, 247] on div "Delete Result" at bounding box center [382, 250] width 63 height 14
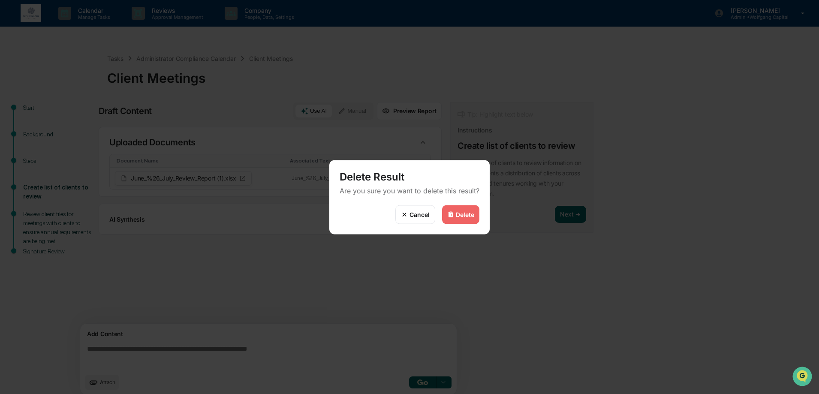
click at [464, 208] on div "Delete" at bounding box center [460, 214] width 37 height 19
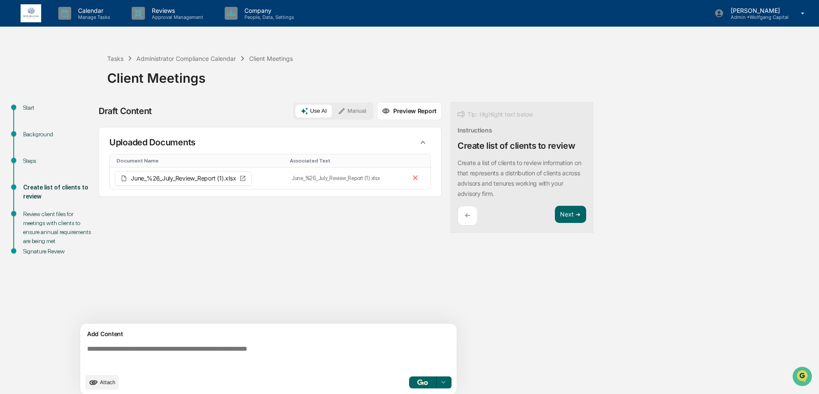
click at [369, 232] on div "Sources Uploaded Documents Document Name Associated Text June_%26_July_Review_R…" at bounding box center [270, 225] width 343 height 197
click at [440, 381] on icon at bounding box center [443, 382] width 7 height 7
click at [398, 368] on span "Perform Analysis with Information" at bounding box center [388, 367] width 96 height 14
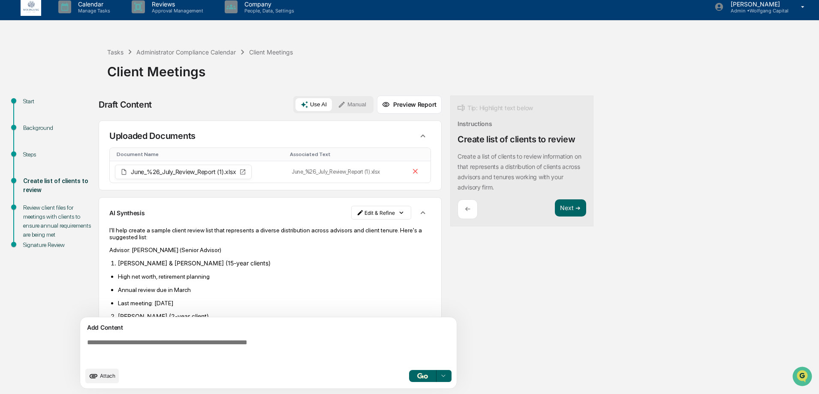
click at [420, 136] on icon "button" at bounding box center [422, 135] width 5 height 3
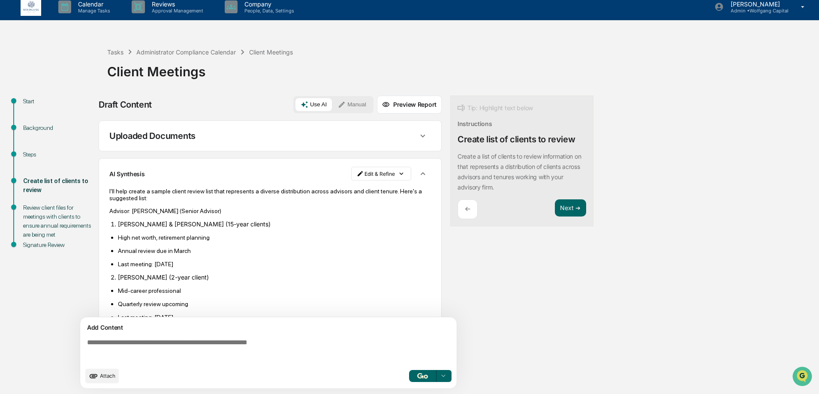
click at [420, 136] on icon "button" at bounding box center [422, 136] width 5 height 3
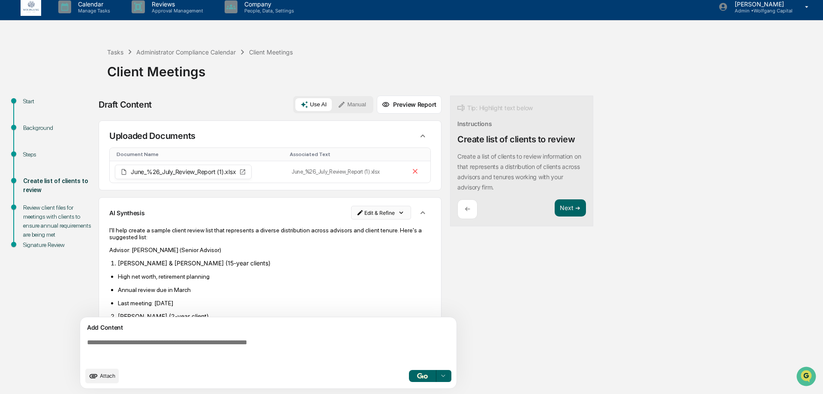
click at [400, 210] on html "Calendar Manage Tasks Reviews Approval Management Company People, Data, Setting…" at bounding box center [411, 191] width 823 height 394
click at [378, 237] on div "Edit Result" at bounding box center [377, 230] width 63 height 14
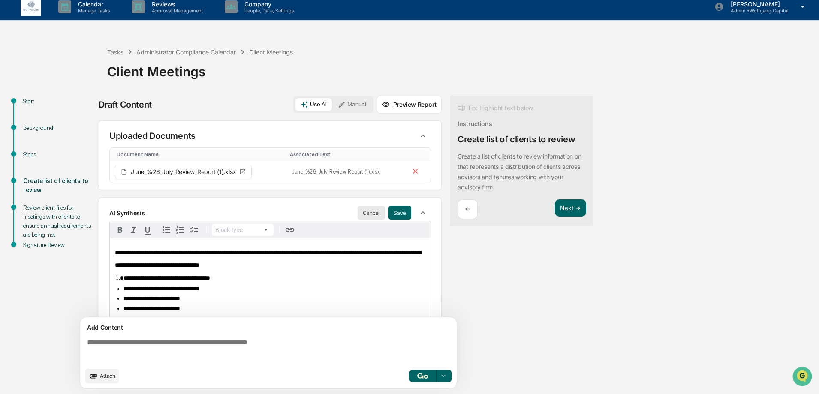
click at [362, 213] on button "Cancel" at bounding box center [371, 213] width 27 height 14
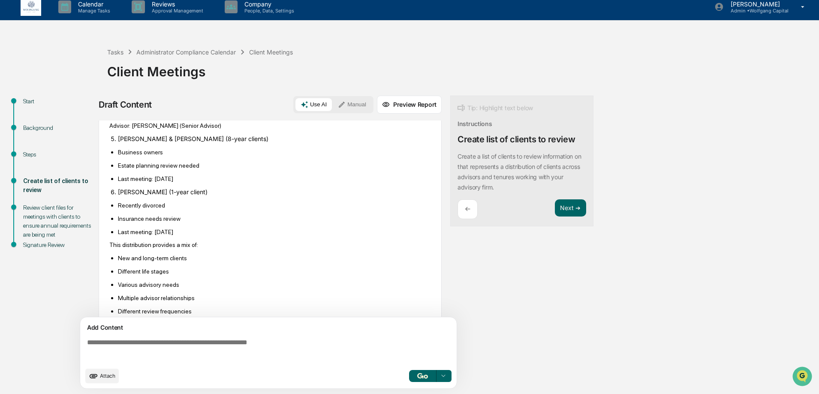
scroll to position [393, 0]
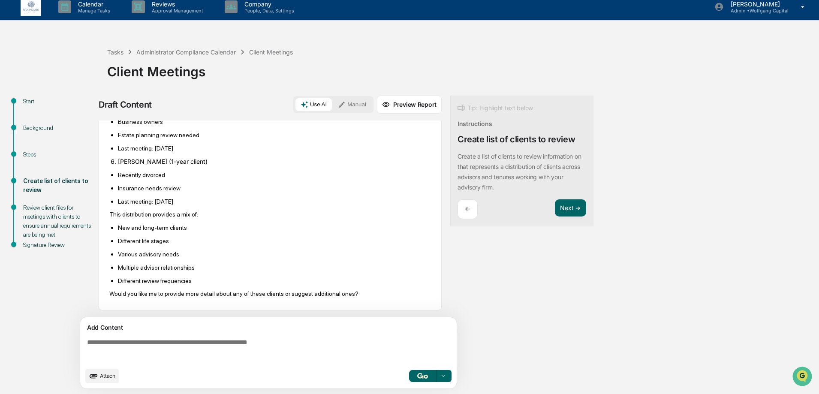
click at [439, 376] on div at bounding box center [443, 376] width 14 height 14
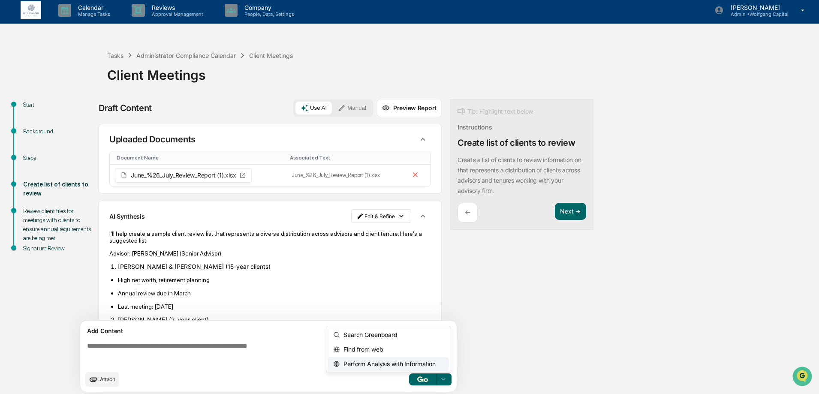
scroll to position [0, 0]
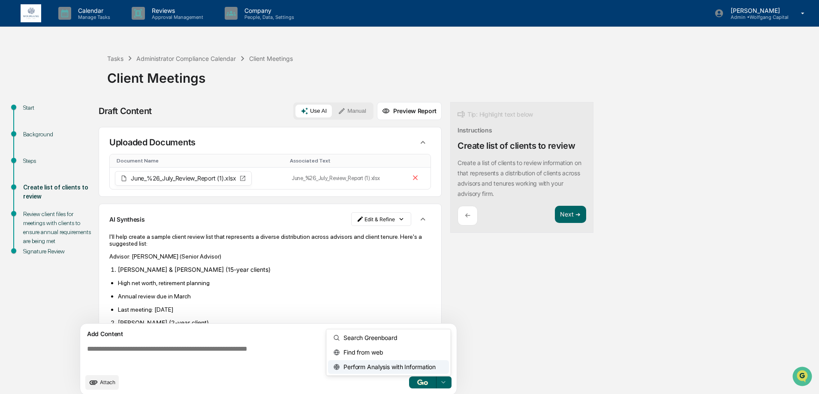
click at [344, 108] on icon at bounding box center [342, 111] width 6 height 6
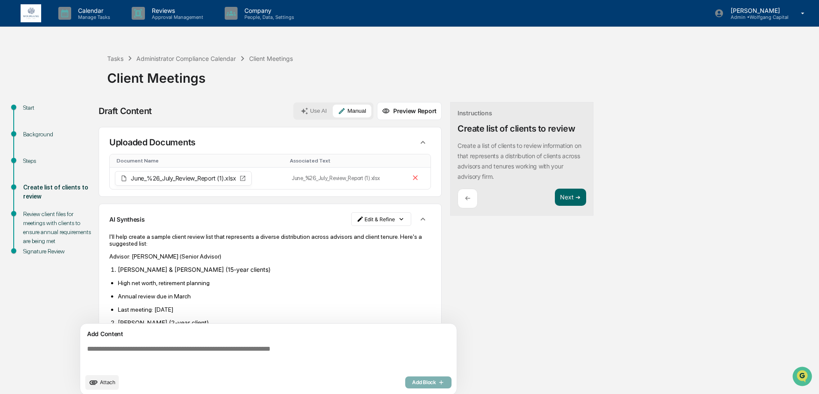
click at [330, 107] on button "Use AI" at bounding box center [313, 111] width 36 height 13
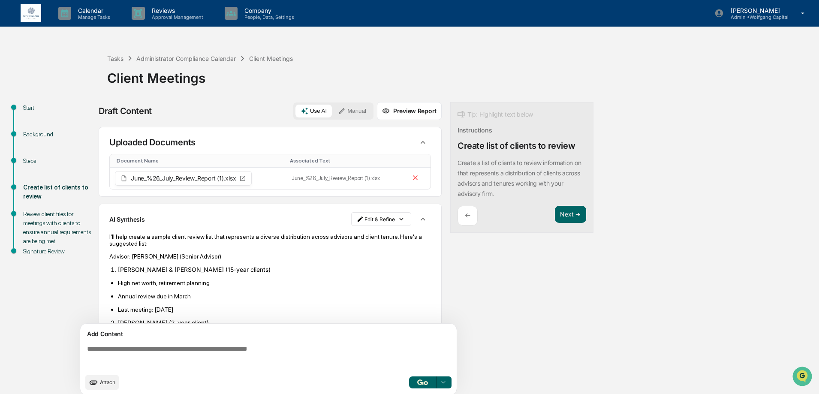
click at [373, 110] on div "Use AI Manual" at bounding box center [333, 110] width 80 height 17
click at [361, 110] on button "Manual" at bounding box center [352, 111] width 39 height 13
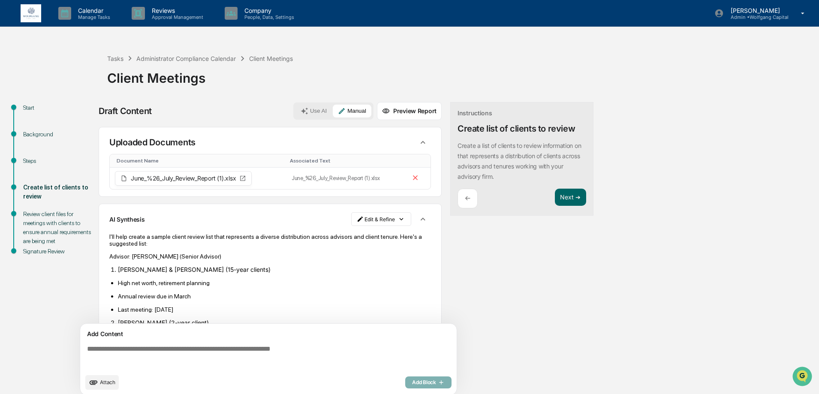
click at [303, 343] on textarea at bounding box center [270, 357] width 373 height 31
click at [304, 345] on textarea at bounding box center [270, 357] width 373 height 31
click at [340, 357] on textarea at bounding box center [270, 357] width 373 height 31
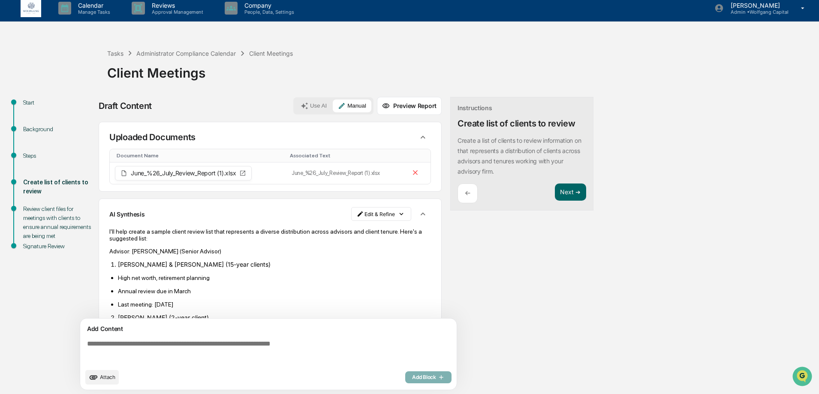
scroll to position [6, 0]
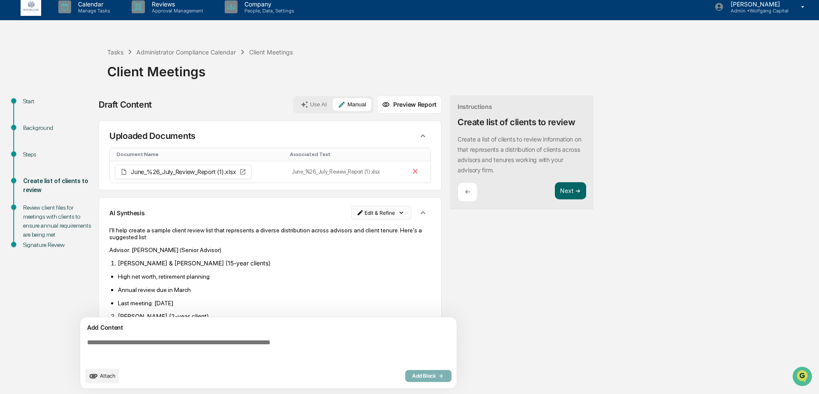
click at [394, 212] on html "Calendar Manage Tasks Reviews Approval Management Company People, Data, Setting…" at bounding box center [409, 191] width 819 height 394
click at [388, 247] on div "Delete Result" at bounding box center [377, 244] width 63 height 14
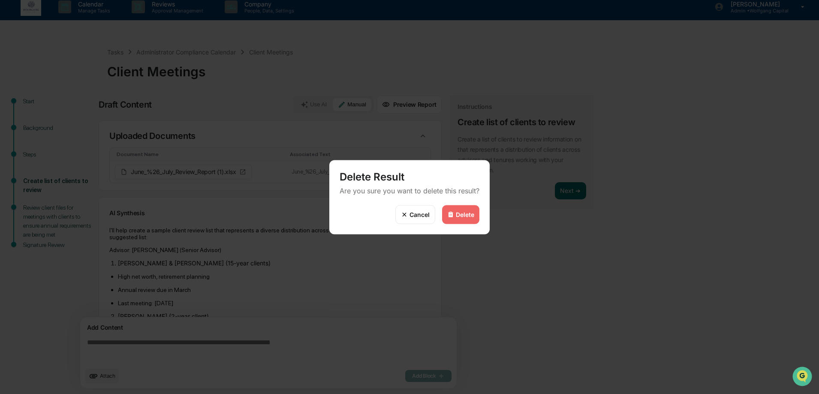
click at [463, 212] on div "Delete" at bounding box center [465, 214] width 18 height 7
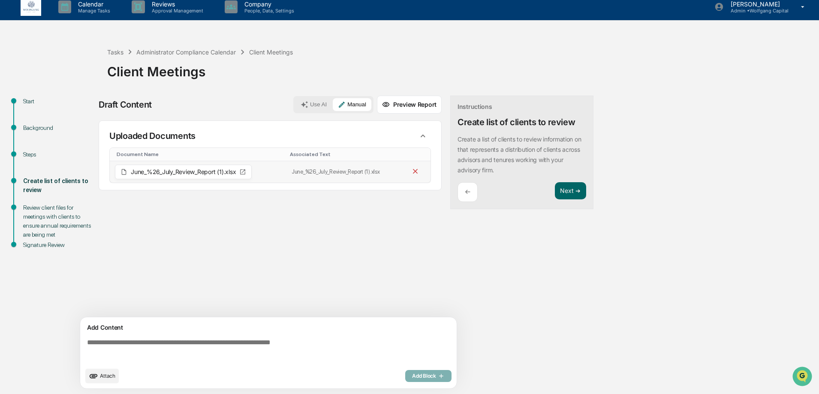
click at [418, 172] on icon at bounding box center [415, 171] width 8 height 8
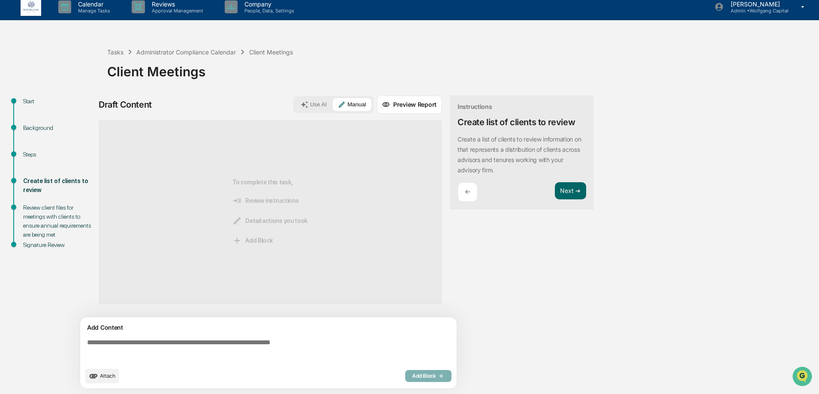
click at [99, 372] on button "Attach" at bounding box center [101, 376] width 33 height 15
click at [306, 204] on div "To complete this task, Review instructions Detail actions you took Add Block" at bounding box center [270, 211] width 343 height 183
click at [107, 374] on span "Attach" at bounding box center [107, 376] width 15 height 6
click at [576, 192] on button "Next ➔" at bounding box center [570, 191] width 31 height 18
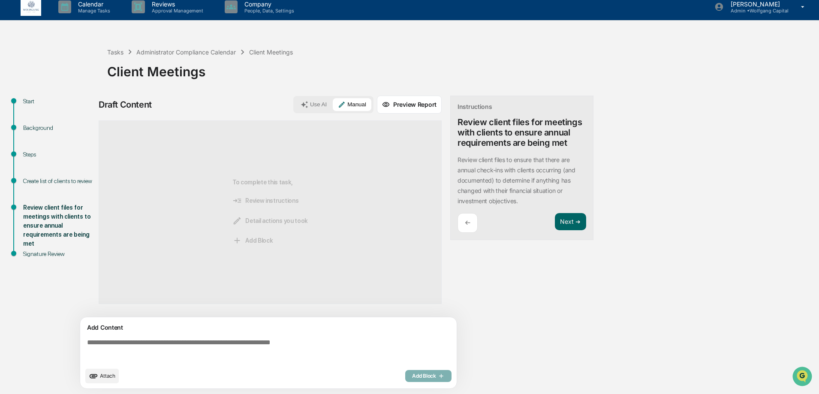
click at [313, 105] on button "Use AI" at bounding box center [313, 104] width 36 height 13
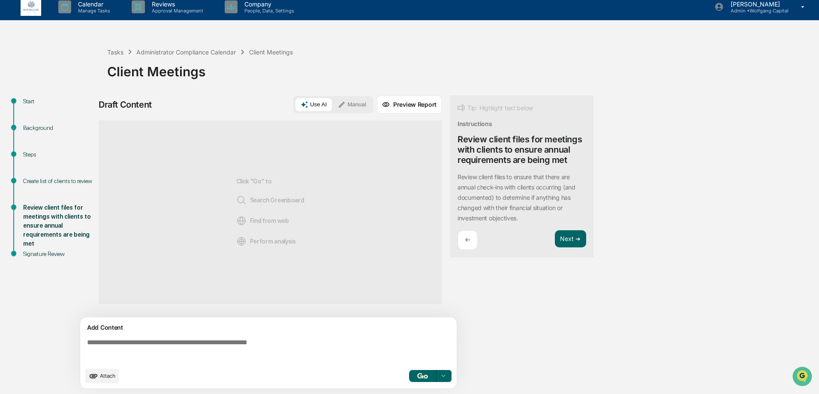
click at [443, 376] on icon at bounding box center [443, 376] width 3 height 2
click at [470, 237] on p "←" at bounding box center [468, 240] width 6 height 8
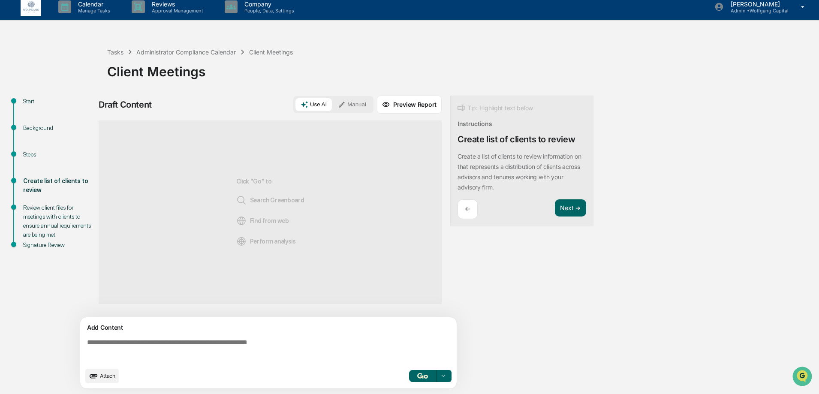
click at [202, 206] on div "Click "Go" to Search Greenboard Find from web Perform analysis" at bounding box center [270, 211] width 343 height 183
click at [446, 377] on icon at bounding box center [443, 376] width 7 height 7
click at [408, 361] on span "Perform Analysis with Information" at bounding box center [388, 361] width 96 height 14
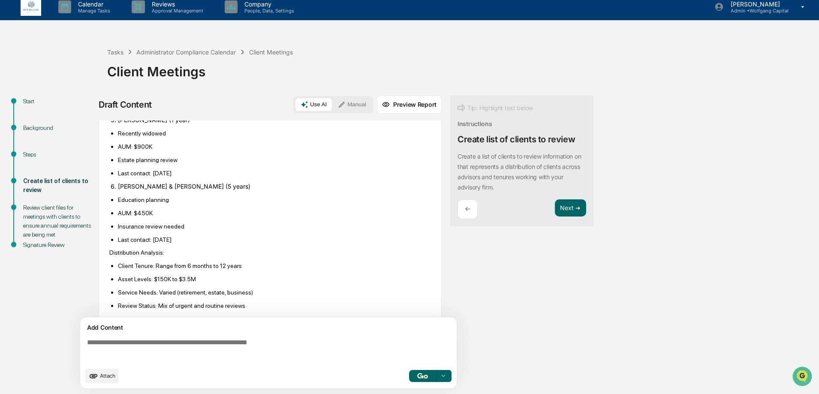
scroll to position [376, 0]
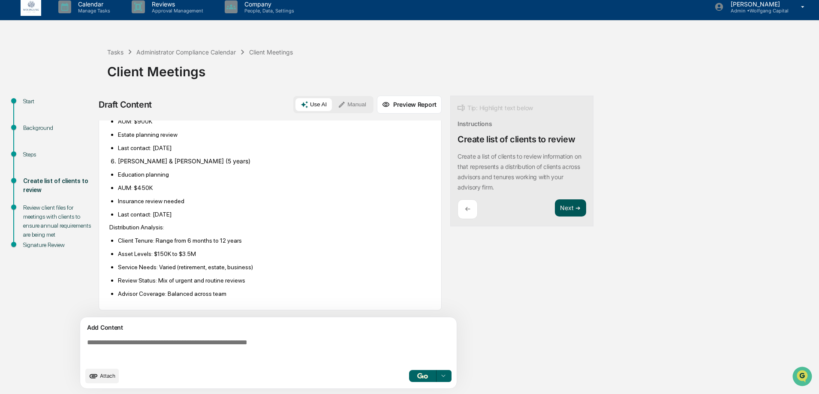
click at [566, 208] on button "Next ➔" at bounding box center [570, 208] width 31 height 18
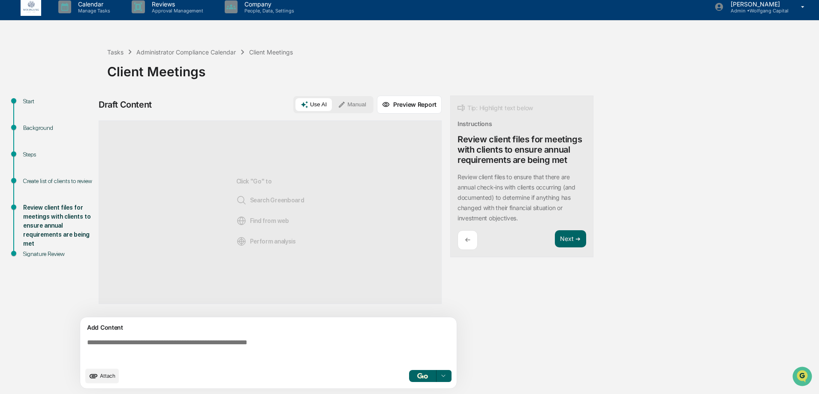
scroll to position [0, 0]
click at [355, 99] on button "Manual" at bounding box center [352, 104] width 39 height 13
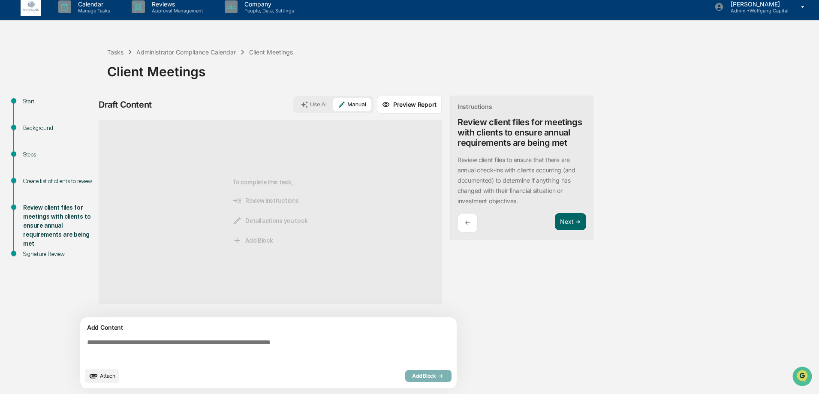
click at [319, 99] on button "Use AI" at bounding box center [313, 104] width 36 height 13
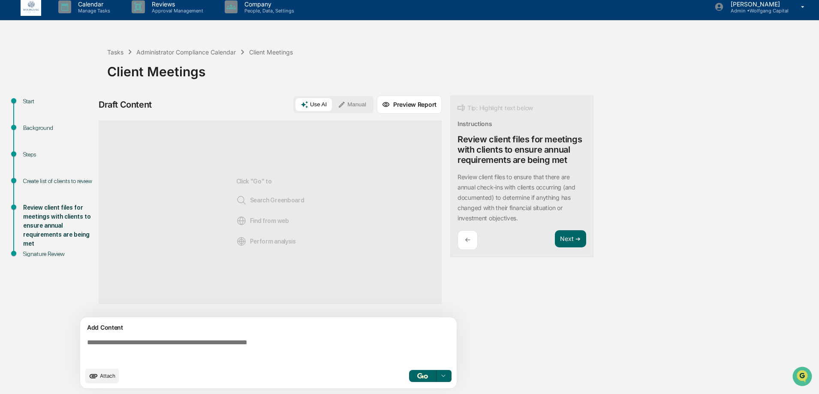
click at [448, 375] on div at bounding box center [443, 376] width 14 height 14
click at [414, 361] on span "Perform Analysis with Information" at bounding box center [388, 361] width 96 height 14
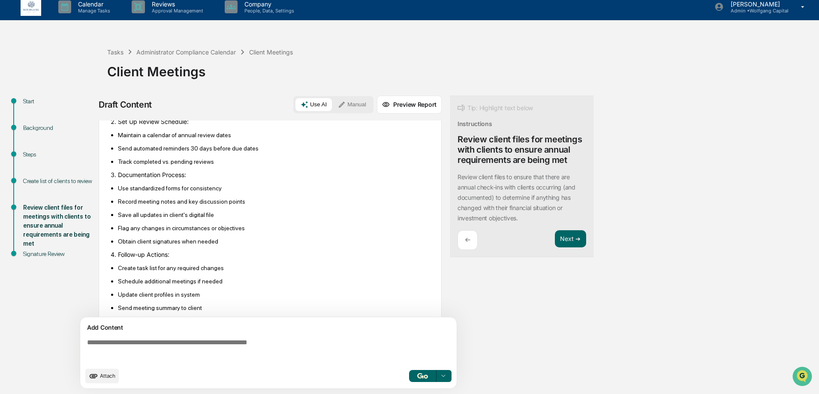
scroll to position [198, 0]
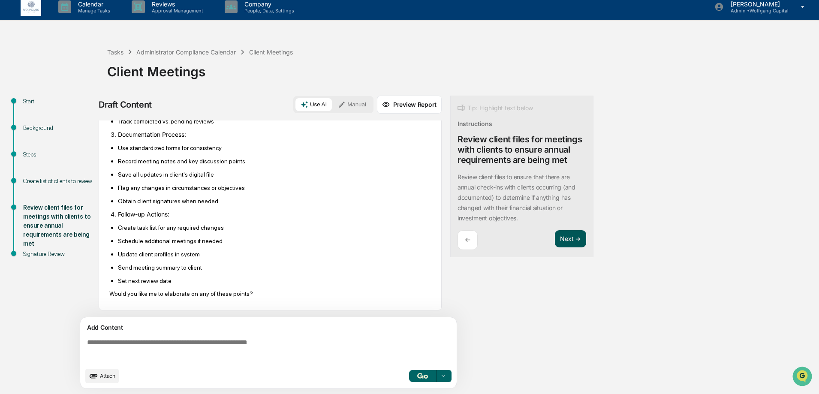
click at [577, 241] on button "Next ➔" at bounding box center [570, 239] width 31 height 18
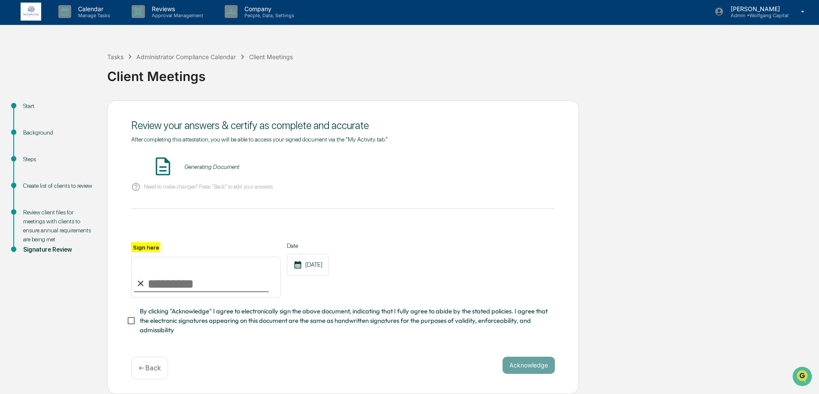
scroll to position [0, 0]
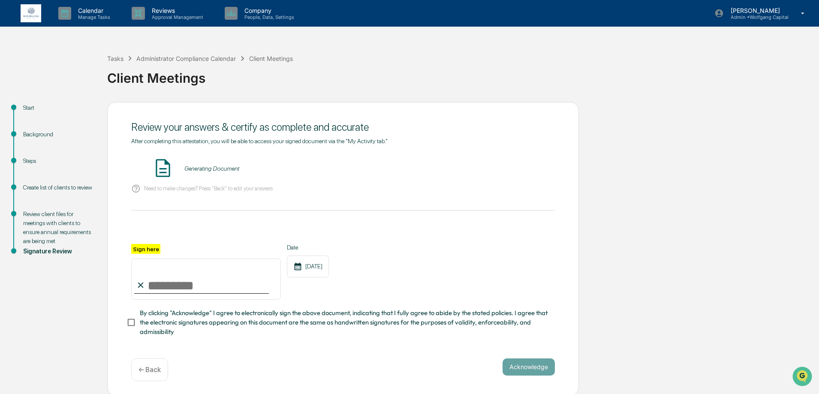
click at [174, 186] on p "Need to make changes? Press "Back" to edit your answers" at bounding box center [208, 188] width 129 height 6
click at [264, 200] on div "After completing this attestation, you will be able to access your signed docum…" at bounding box center [343, 237] width 424 height 199
click at [173, 293] on input "Sign here" at bounding box center [206, 278] width 150 height 41
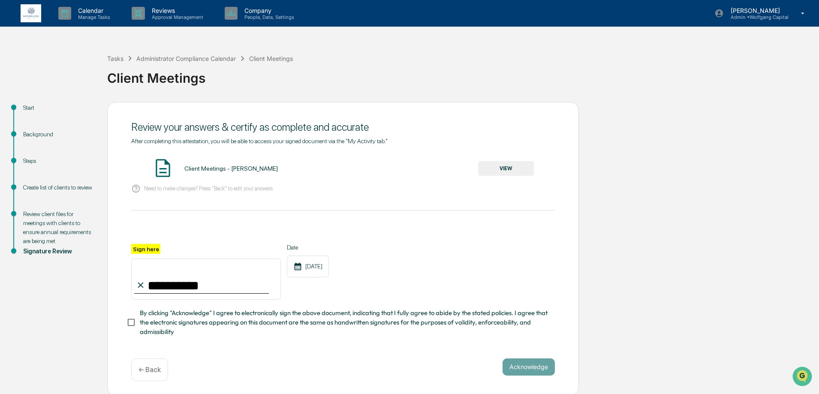
type input "**********"
click at [201, 319] on span "By clicking "Acknowledge" I agree to electronically sign the above document, in…" at bounding box center [344, 322] width 408 height 29
drag, startPoint x: 511, startPoint y: 361, endPoint x: 519, endPoint y: 364, distance: 8.6
click at [511, 361] on button "Acknowledge" at bounding box center [528, 366] width 52 height 17
click at [512, 161] on div "Client Meetings - [PERSON_NAME] VIEW" at bounding box center [343, 168] width 424 height 23
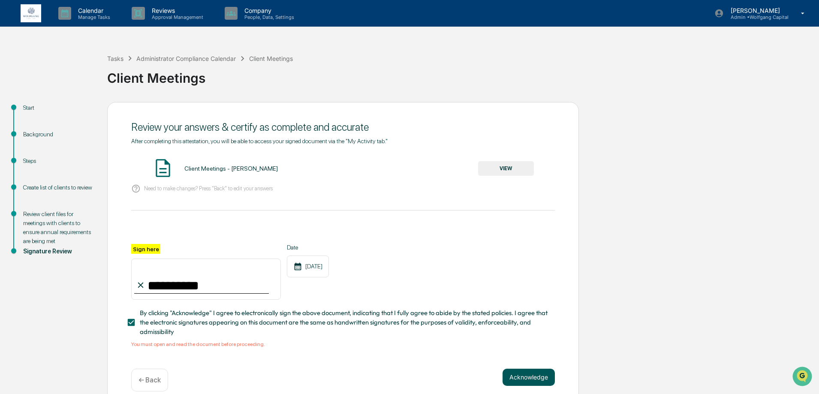
click at [521, 376] on button "Acknowledge" at bounding box center [528, 377] width 52 height 17
click at [497, 167] on button "VIEW" at bounding box center [506, 168] width 56 height 15
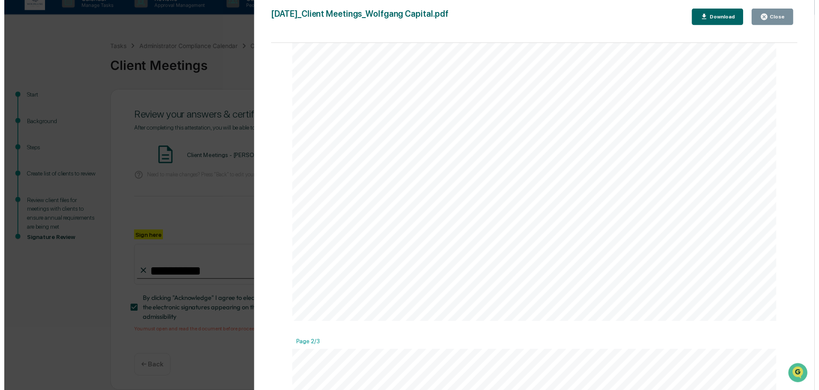
scroll to position [431, 0]
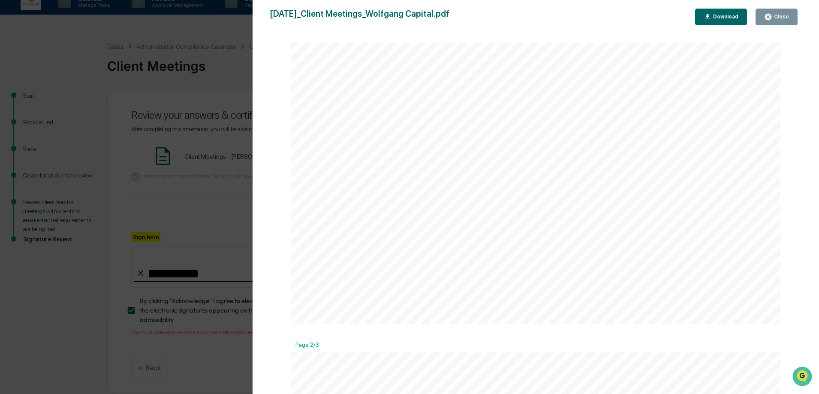
click at [771, 9] on button "Close" at bounding box center [776, 17] width 42 height 17
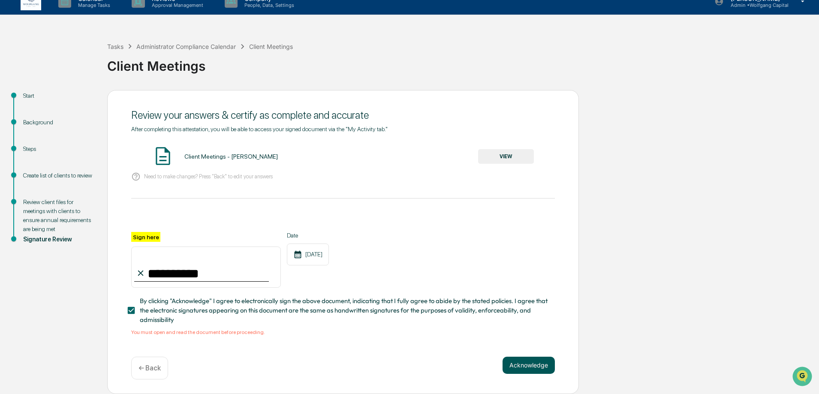
click at [536, 361] on button "Acknowledge" at bounding box center [528, 365] width 52 height 17
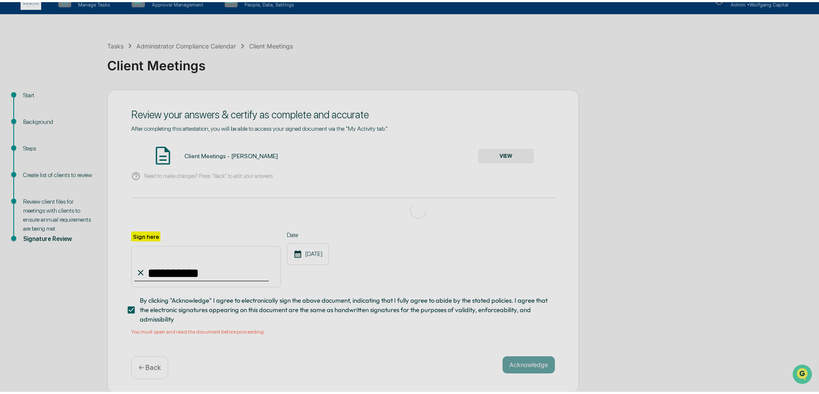
scroll to position [0, 0]
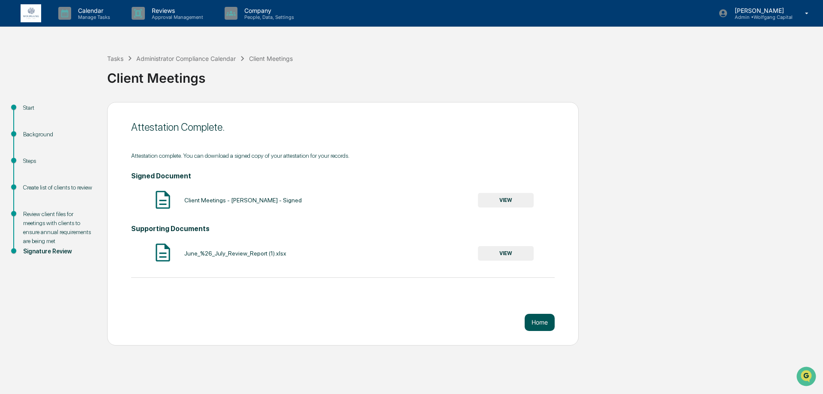
click at [539, 322] on button "Home" at bounding box center [540, 322] width 30 height 17
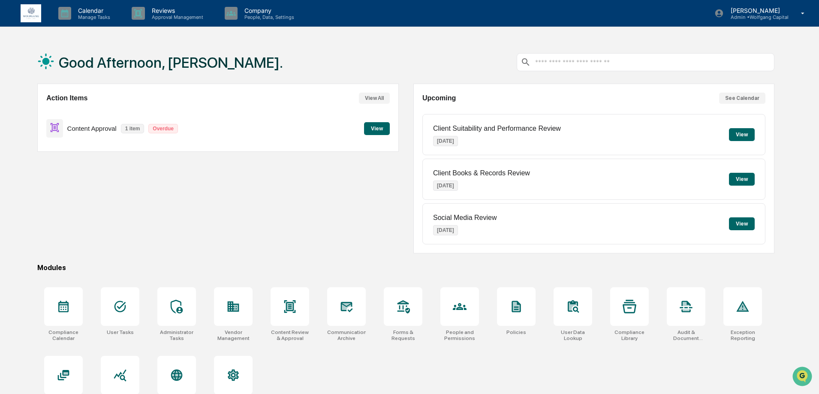
click at [730, 225] on button "View" at bounding box center [742, 223] width 26 height 13
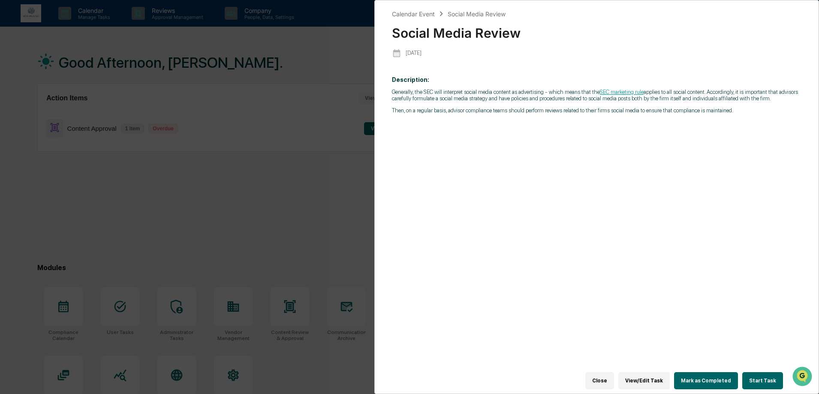
click at [600, 373] on button "Close" at bounding box center [599, 380] width 29 height 17
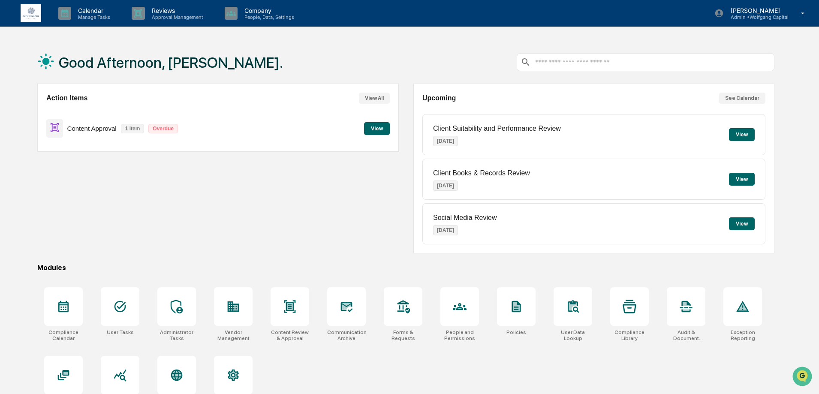
click at [357, 201] on div "Action Items View All Content Approval 1 item Overdue View" at bounding box center [217, 169] width 361 height 170
click at [742, 134] on button "View" at bounding box center [742, 134] width 26 height 13
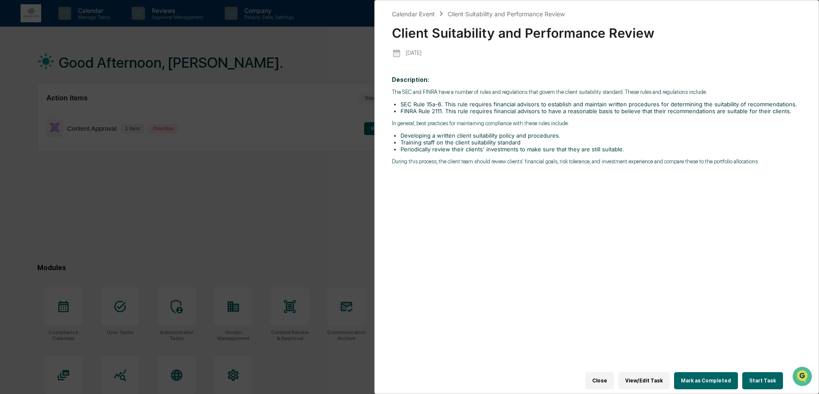
click at [749, 372] on button "Start Task" at bounding box center [762, 380] width 41 height 17
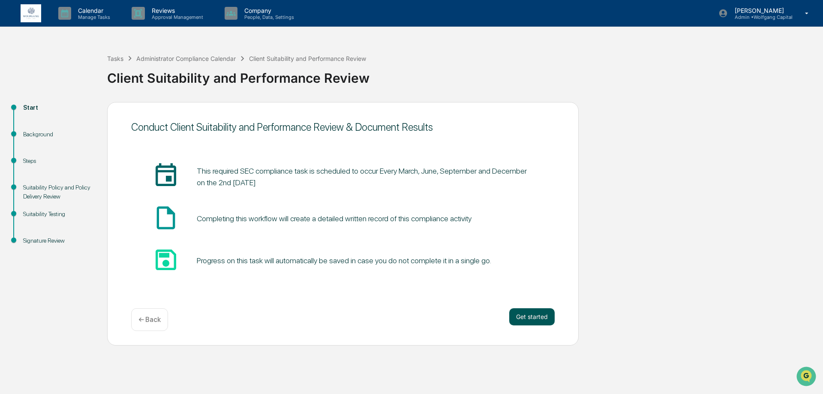
click at [541, 312] on button "Get started" at bounding box center [531, 316] width 45 height 17
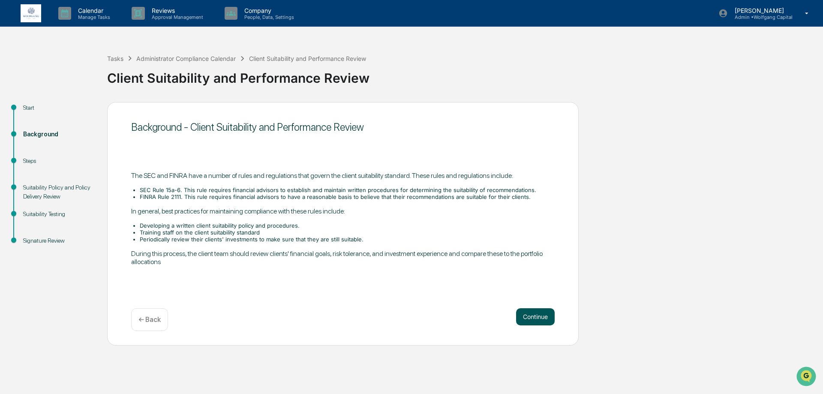
click at [529, 323] on button "Continue" at bounding box center [535, 316] width 39 height 17
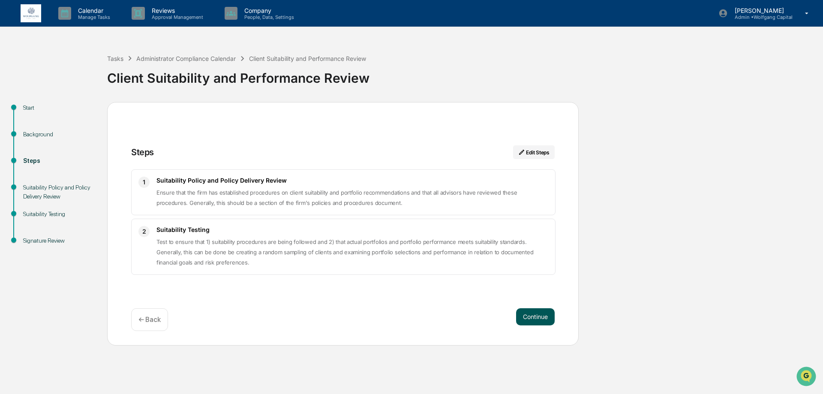
click at [538, 314] on button "Continue" at bounding box center [535, 316] width 39 height 17
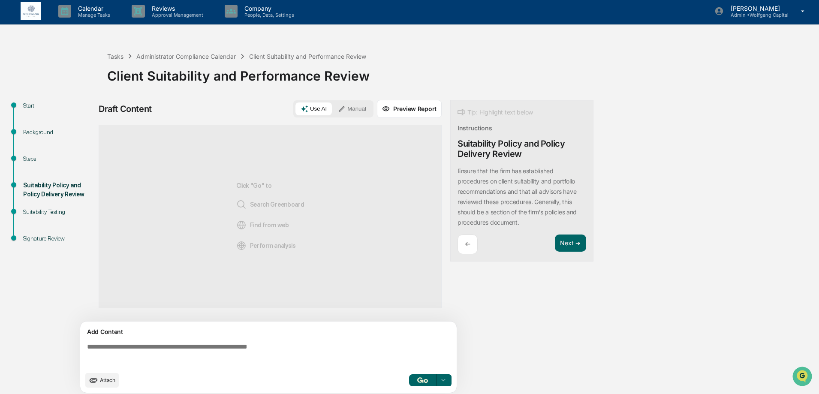
scroll to position [6, 0]
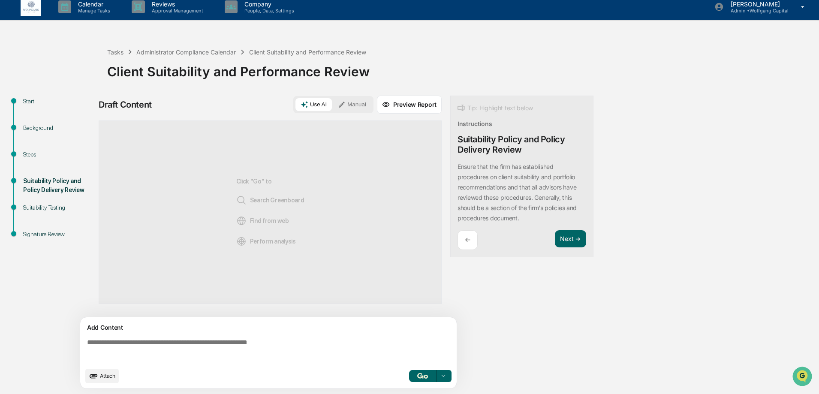
click at [441, 377] on icon at bounding box center [443, 376] width 7 height 7
click at [390, 346] on div "Find from web" at bounding box center [388, 346] width 121 height 14
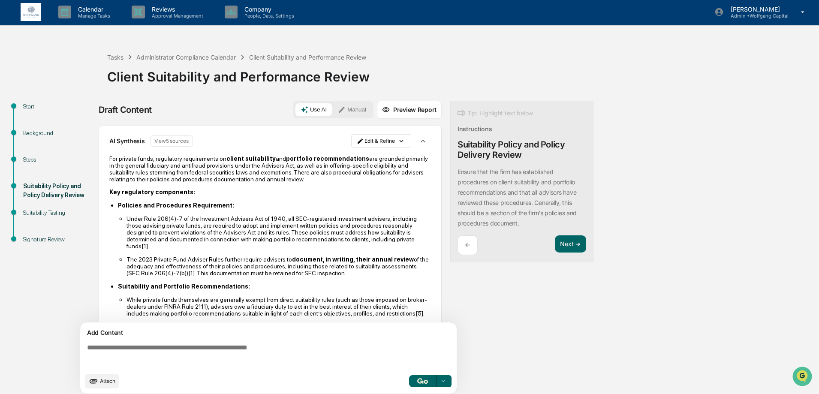
scroll to position [0, 0]
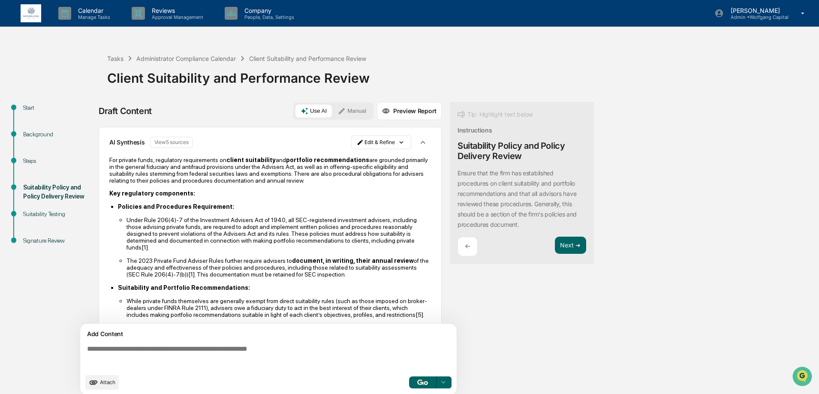
click at [422, 141] on icon "button" at bounding box center [422, 142] width 9 height 9
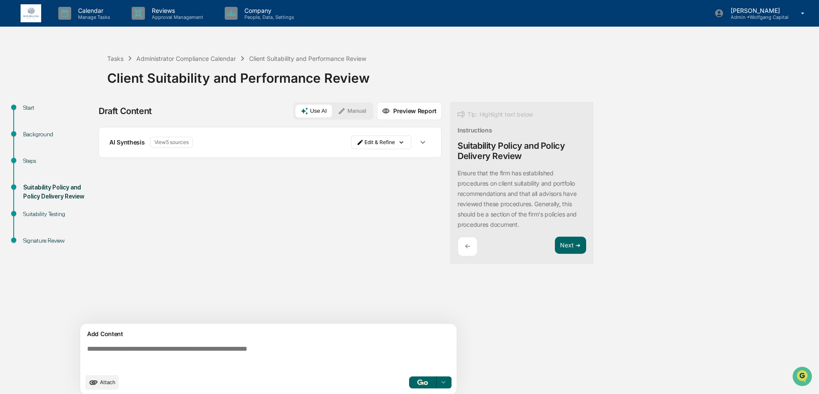
click at [448, 384] on div at bounding box center [443, 383] width 14 height 14
click at [411, 367] on span "Perform Analysis with Information" at bounding box center [388, 367] width 96 height 14
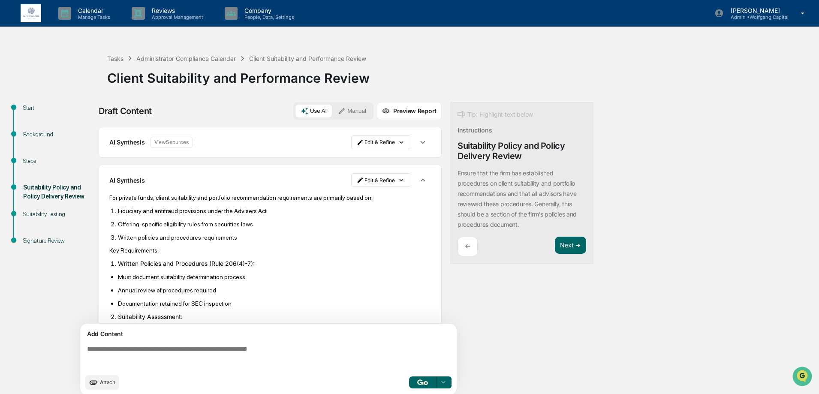
click at [418, 178] on icon "button" at bounding box center [422, 179] width 9 height 9
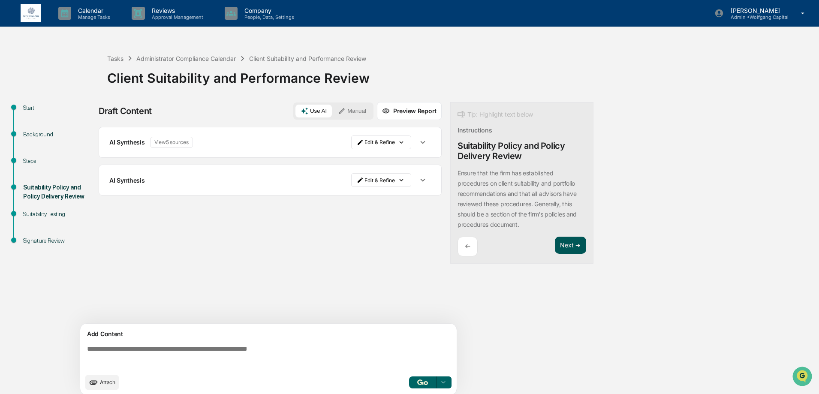
click at [572, 245] on button "Next ➔" at bounding box center [570, 246] width 31 height 18
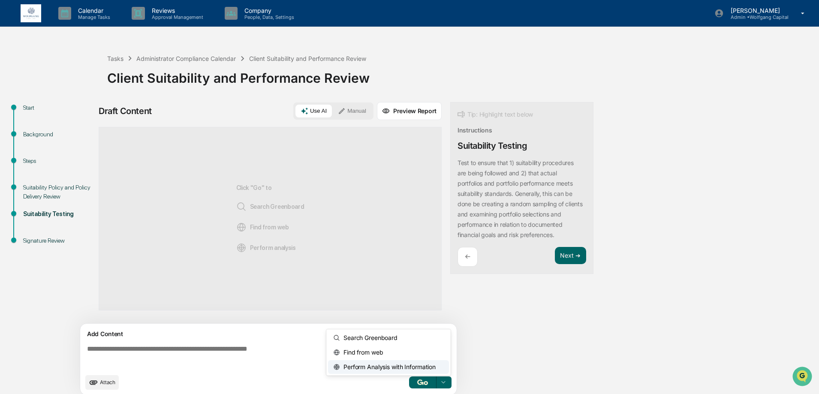
click at [440, 382] on icon at bounding box center [443, 382] width 7 height 7
click at [406, 370] on span "Perform Analysis with Information" at bounding box center [388, 367] width 96 height 14
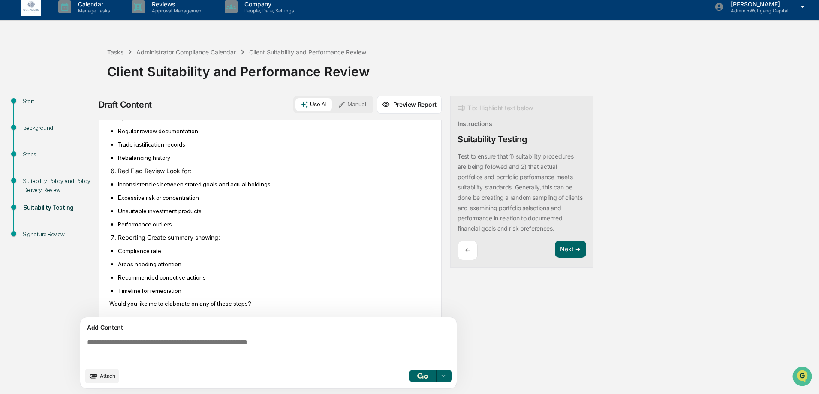
scroll to position [364, 0]
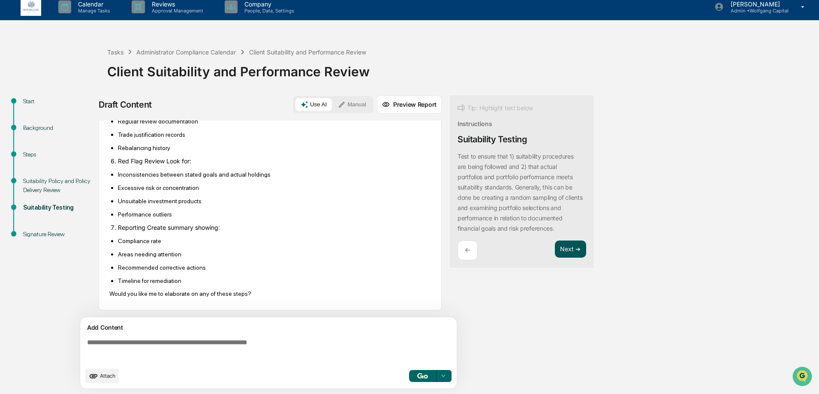
click at [566, 250] on button "Next ➔" at bounding box center [570, 249] width 31 height 18
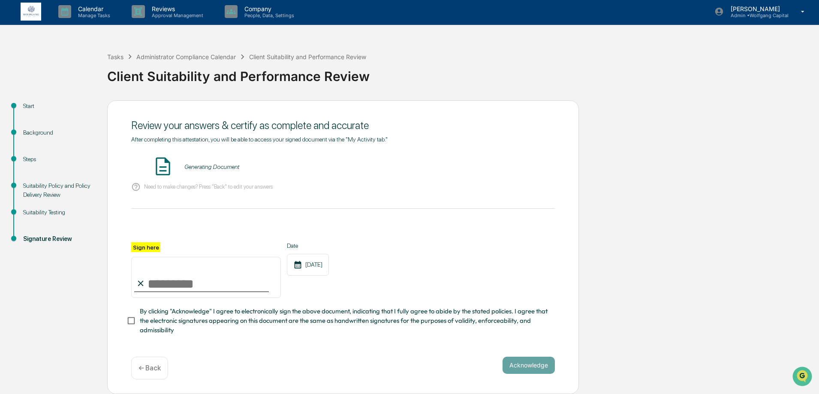
click at [186, 280] on input "Sign here" at bounding box center [206, 277] width 150 height 41
type input "**********"
click at [512, 161] on button "VIEW" at bounding box center [506, 166] width 56 height 15
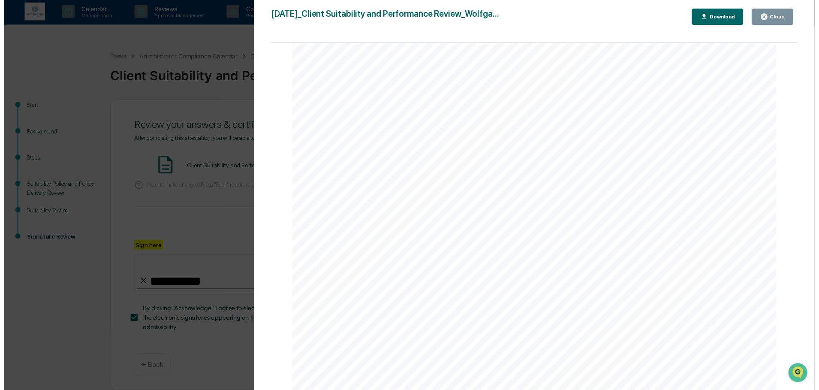
scroll to position [3242, 0]
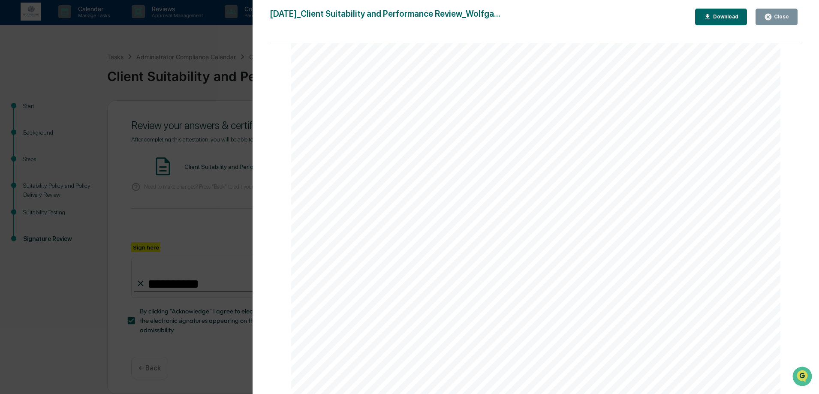
click at [769, 23] on button "Close" at bounding box center [776, 17] width 42 height 17
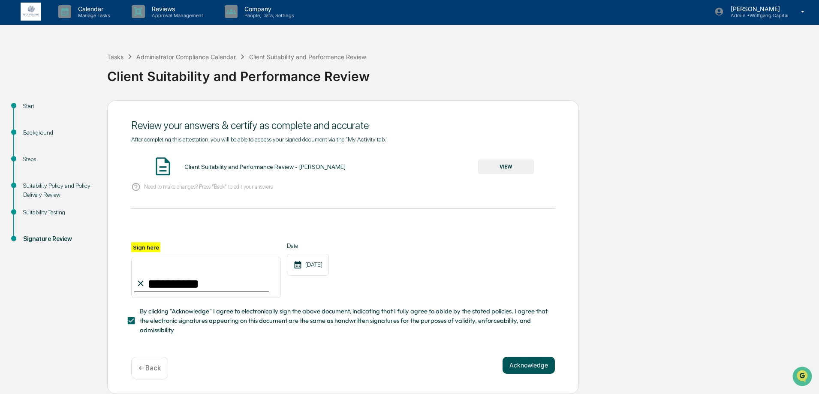
click at [520, 362] on button "Acknowledge" at bounding box center [528, 365] width 52 height 17
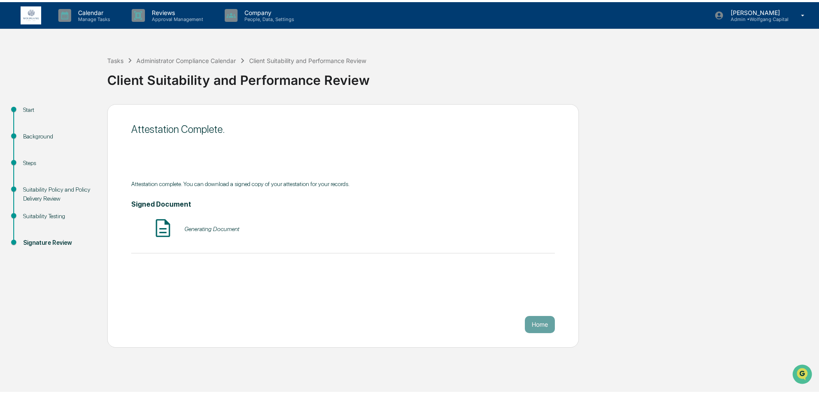
scroll to position [0, 0]
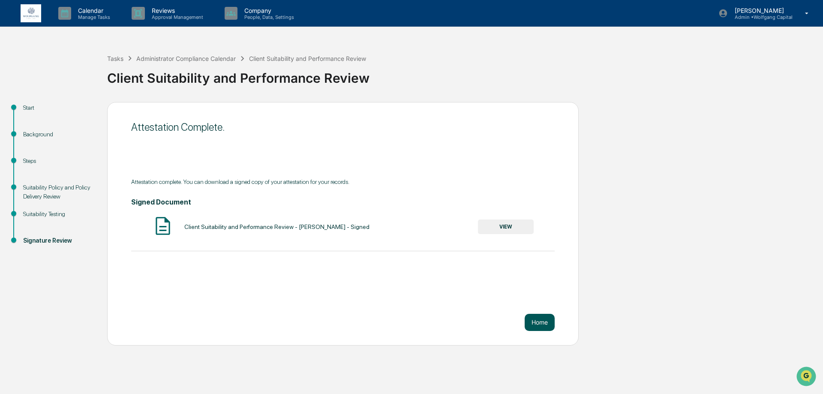
click at [537, 324] on button "Home" at bounding box center [540, 322] width 30 height 17
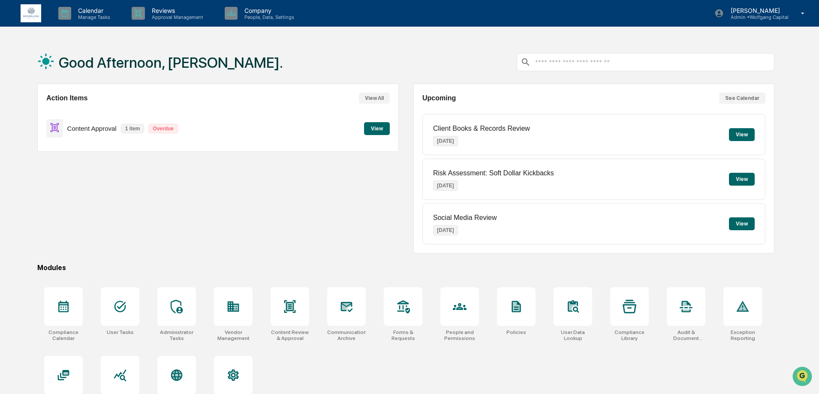
click at [743, 132] on button "View" at bounding box center [742, 134] width 26 height 13
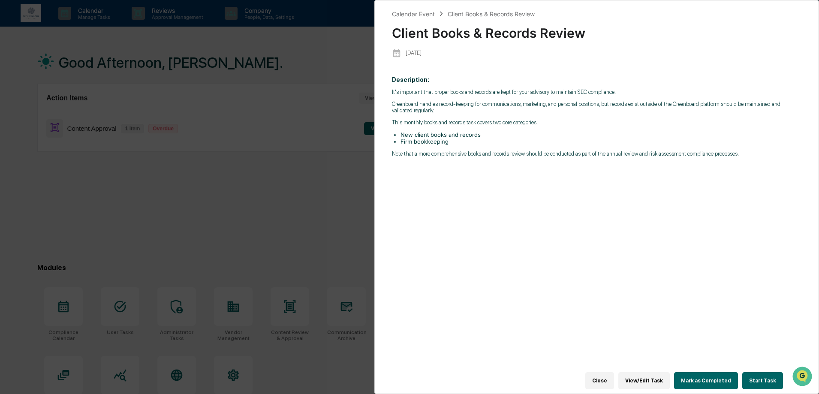
click at [346, 185] on div "Calendar Event Client Books & Records Review Client Books & Records Review [DAT…" at bounding box center [409, 197] width 819 height 394
